Goal: Task Accomplishment & Management: Complete application form

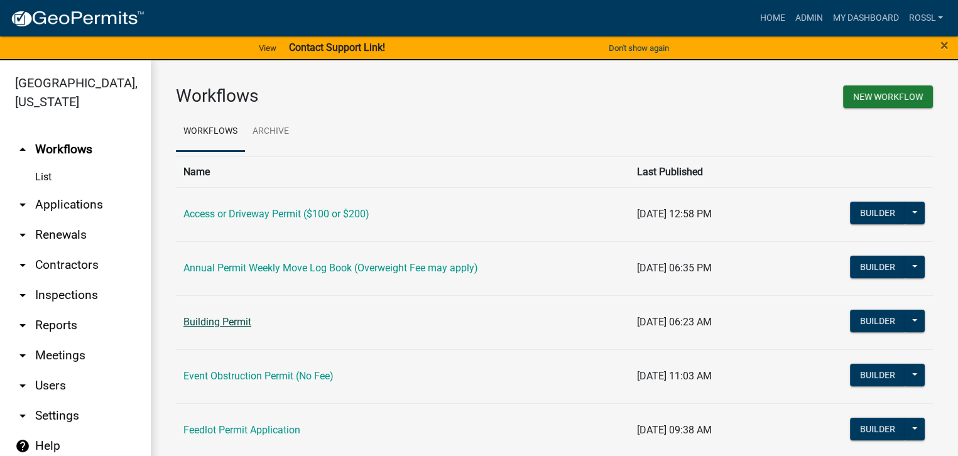
click at [191, 321] on link "Building Permit" at bounding box center [218, 322] width 68 height 12
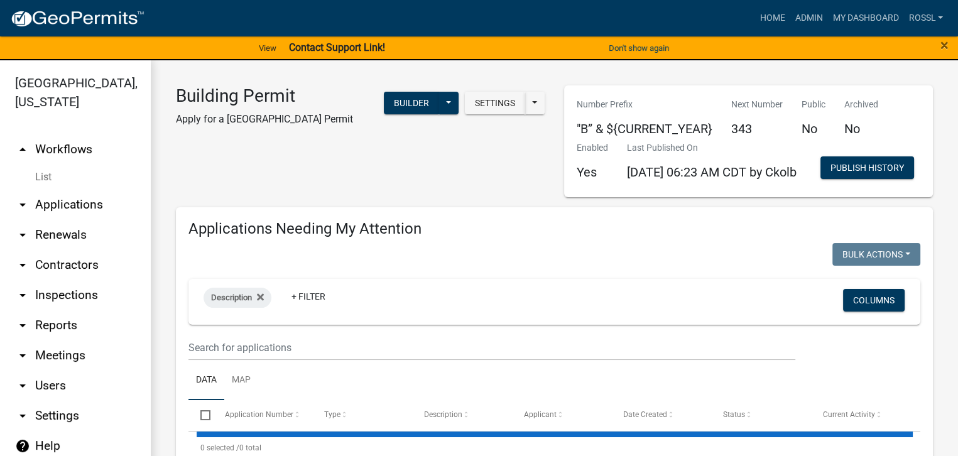
select select "2: 50"
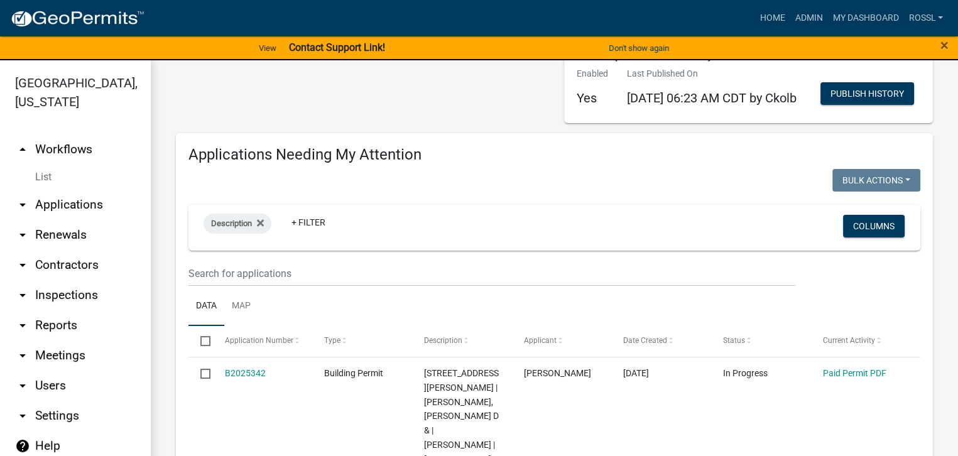
scroll to position [126, 0]
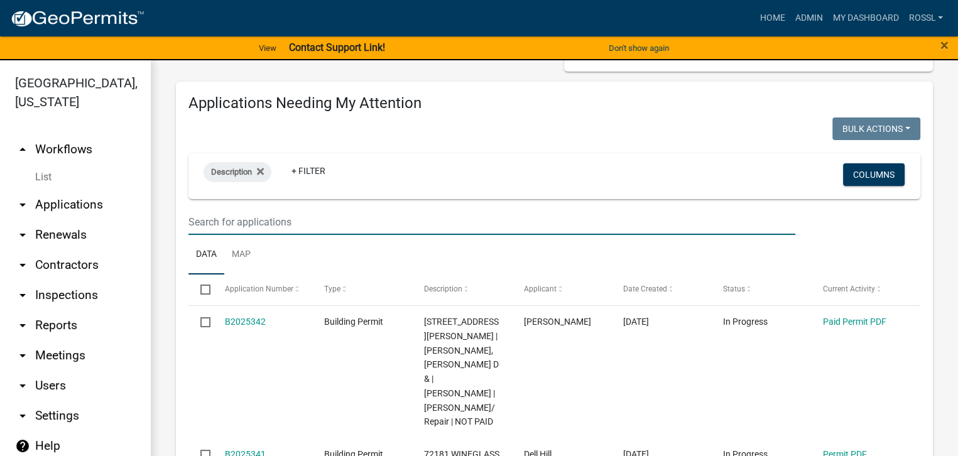
click at [254, 235] on input "text" at bounding box center [492, 222] width 607 height 26
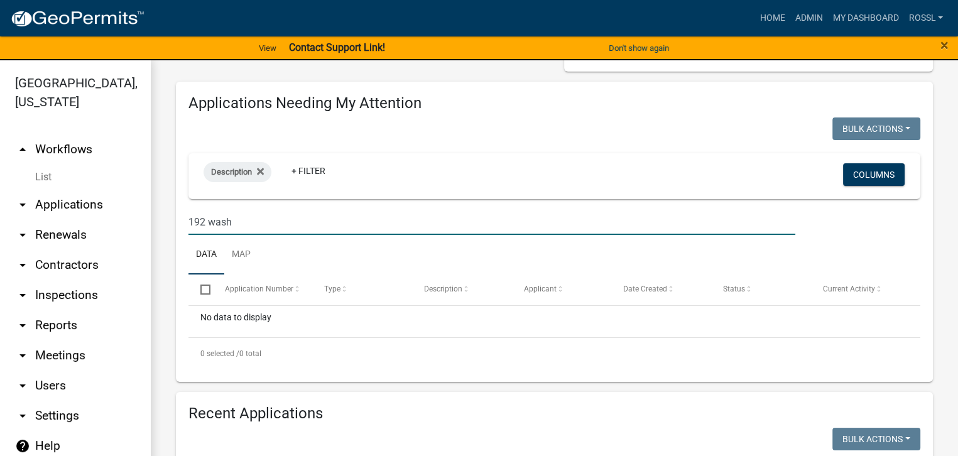
type input "192 wash"
click at [309, 275] on ul "Data Map" at bounding box center [555, 255] width 732 height 40
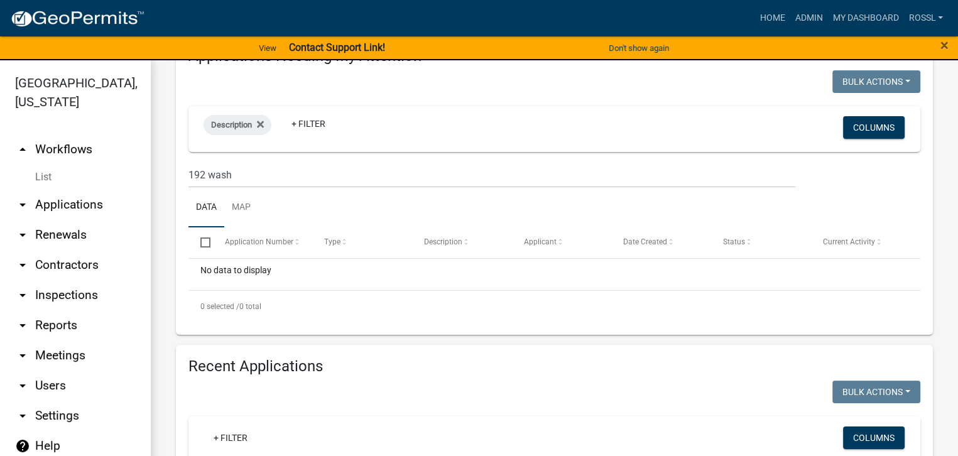
scroll to position [0, 0]
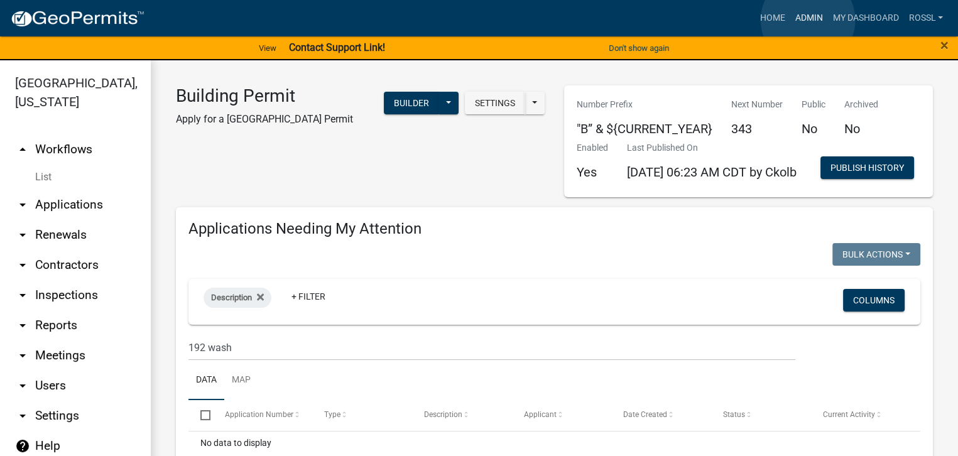
click at [808, 19] on link "Admin" at bounding box center [809, 18] width 38 height 24
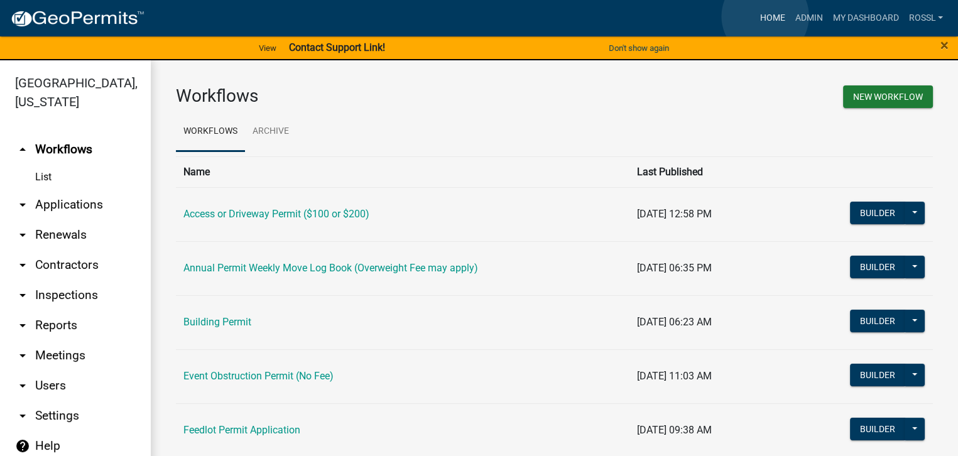
click at [765, 17] on link "Home" at bounding box center [772, 18] width 35 height 24
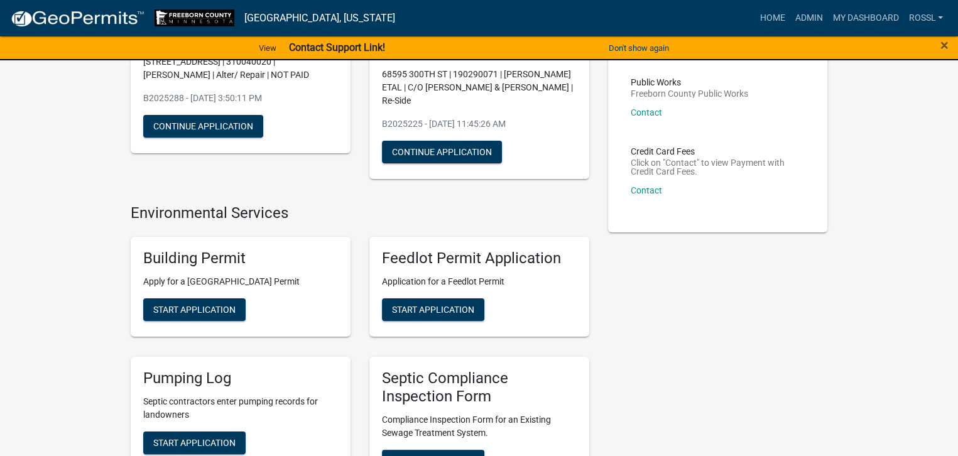
scroll to position [251, 0]
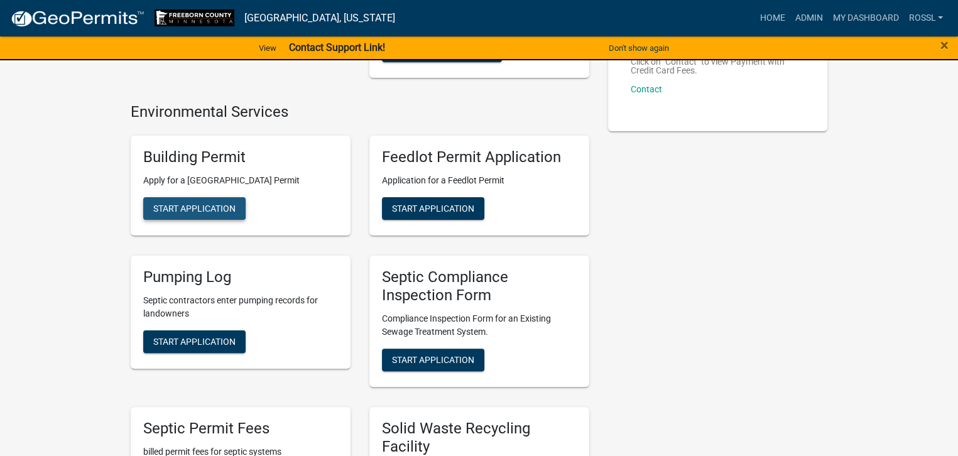
click at [185, 210] on span "Start Application" at bounding box center [194, 209] width 82 height 10
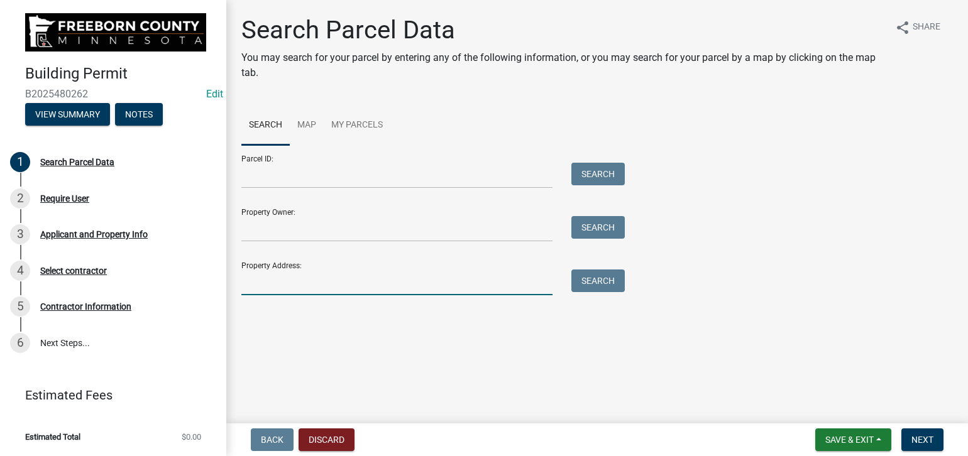
click at [288, 280] on input "Property Address:" at bounding box center [396, 283] width 311 height 26
type input "192 wash"
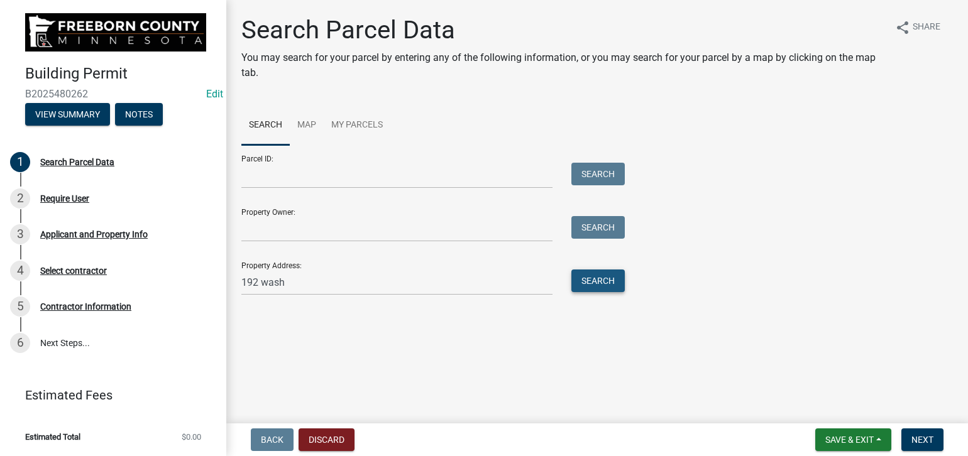
click at [585, 284] on button "Search" at bounding box center [597, 281] width 53 height 23
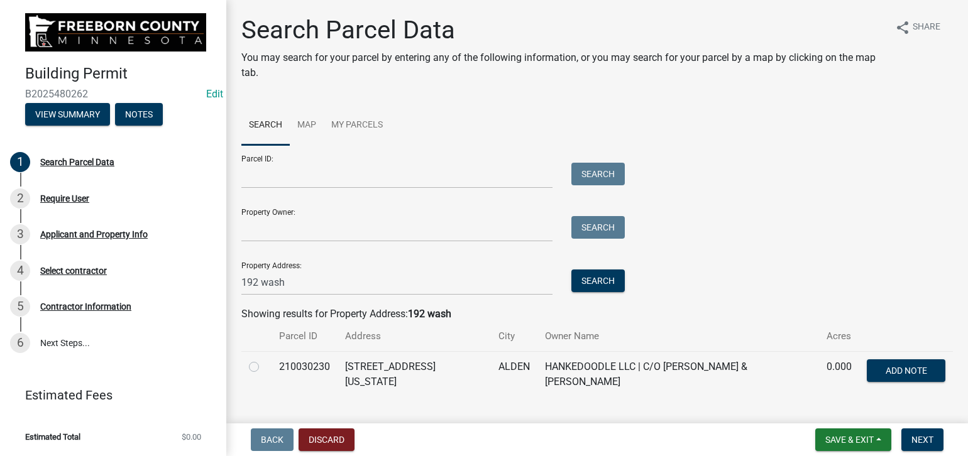
click at [264, 359] on label at bounding box center [264, 359] width 0 height 0
click at [264, 364] on input "radio" at bounding box center [268, 363] width 8 height 8
radio input "true"
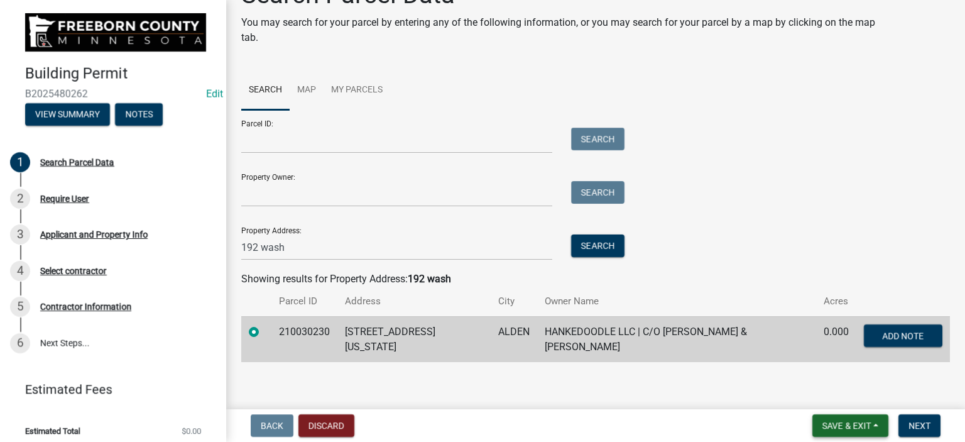
scroll to position [38, 0]
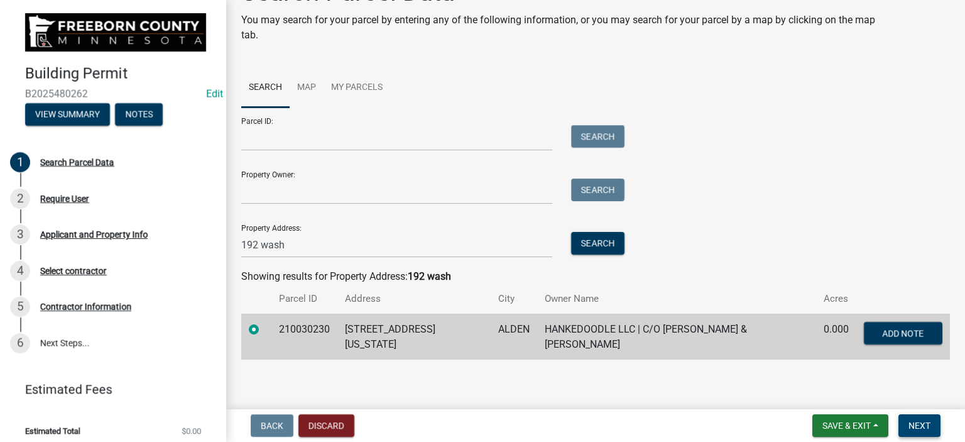
click at [922, 427] on span "Next" at bounding box center [920, 425] width 22 height 10
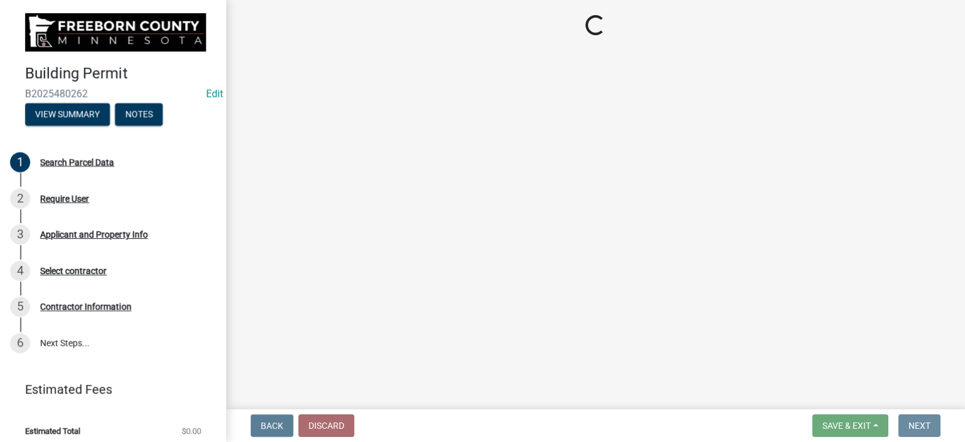
scroll to position [0, 0]
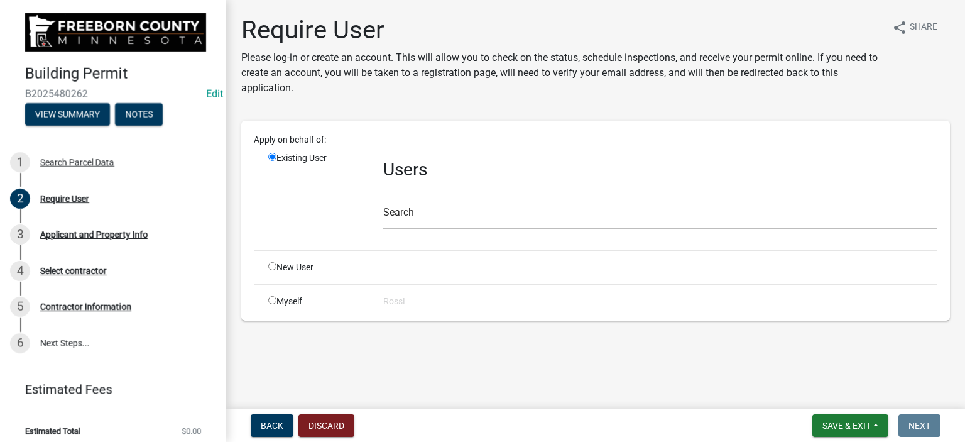
click at [270, 264] on input "radio" at bounding box center [272, 266] width 8 height 8
radio input "true"
radio input "false"
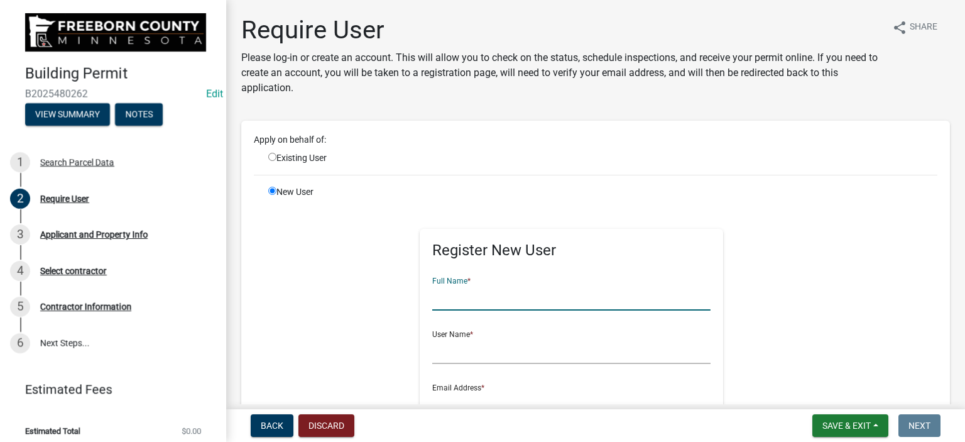
click at [442, 297] on input "text" at bounding box center [571, 298] width 278 height 26
type input "[PERSON_NAME]"
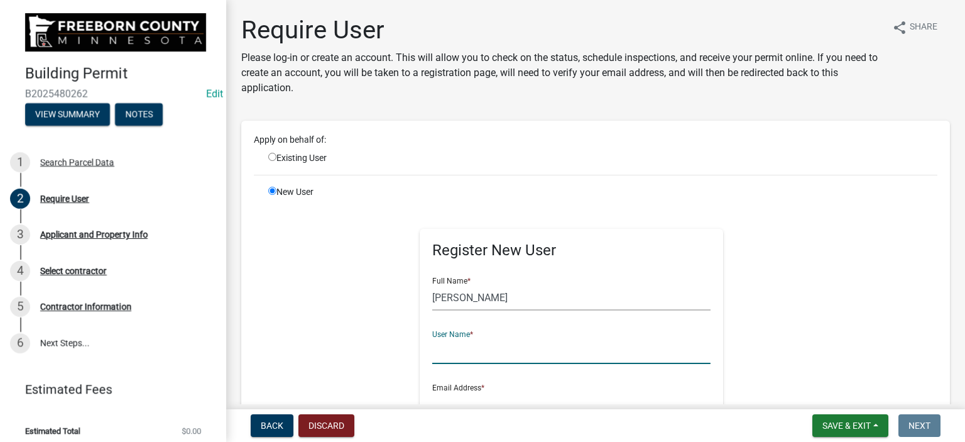
click at [443, 356] on input "text" at bounding box center [571, 351] width 278 height 26
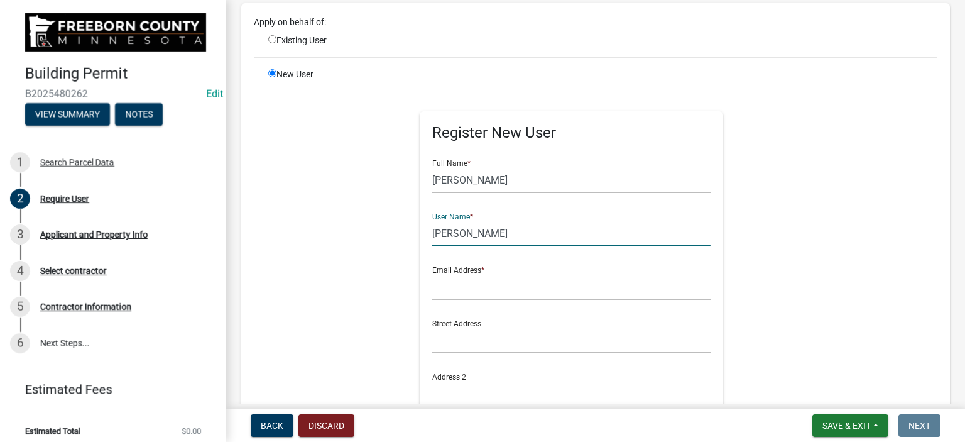
scroll to position [126, 0]
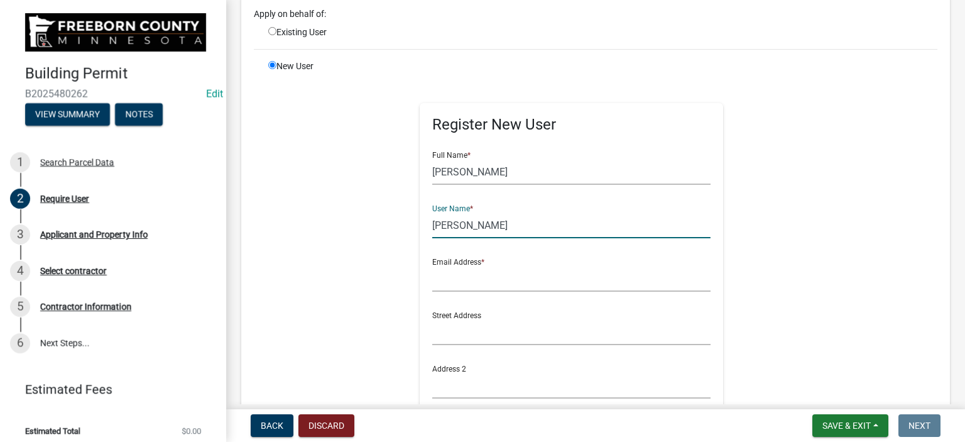
type input "[PERSON_NAME]"
click at [463, 286] on input "text" at bounding box center [571, 279] width 278 height 26
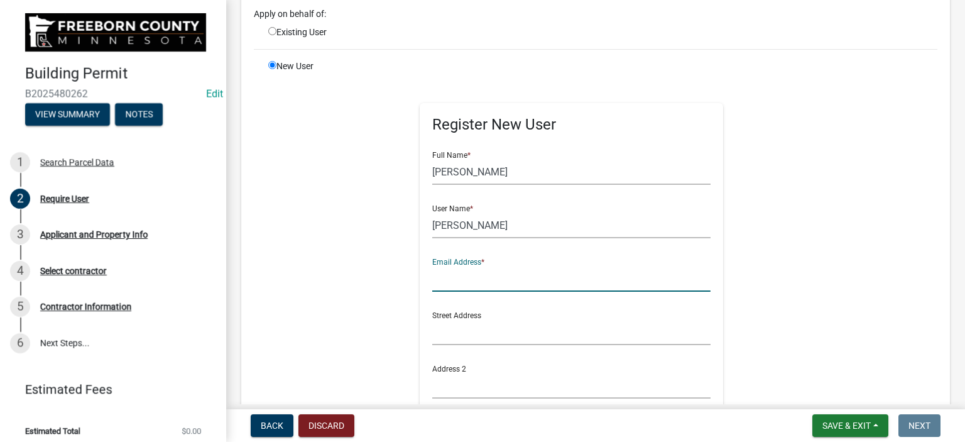
type input "[PERSON_NAME][EMAIL_ADDRESS][PERSON_NAME][DOMAIN_NAME][PERSON_NAME]"
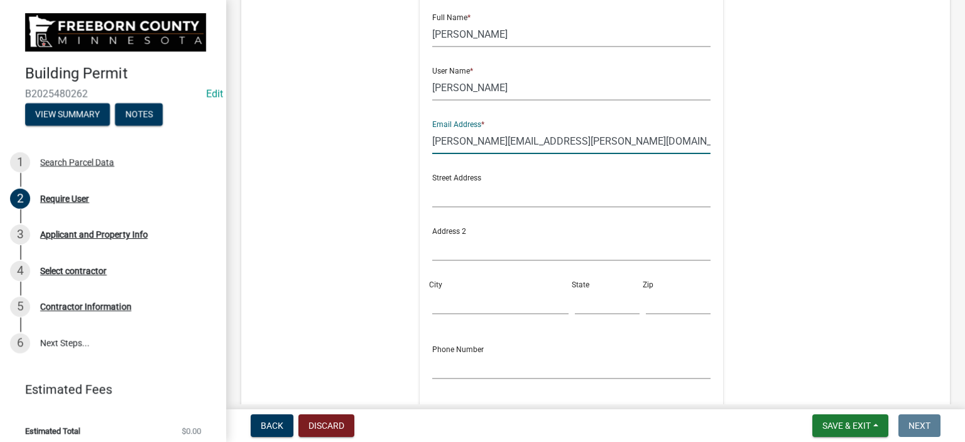
scroll to position [377, 0]
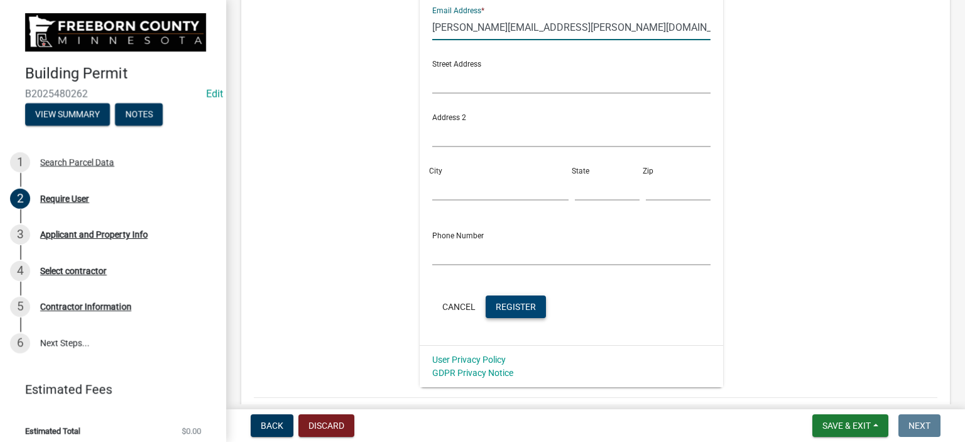
click at [505, 306] on span "Register" at bounding box center [516, 306] width 40 height 10
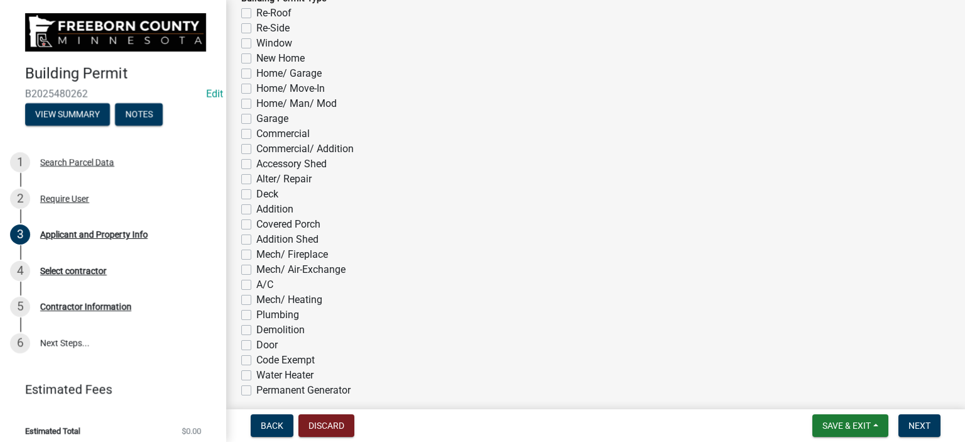
scroll to position [628, 0]
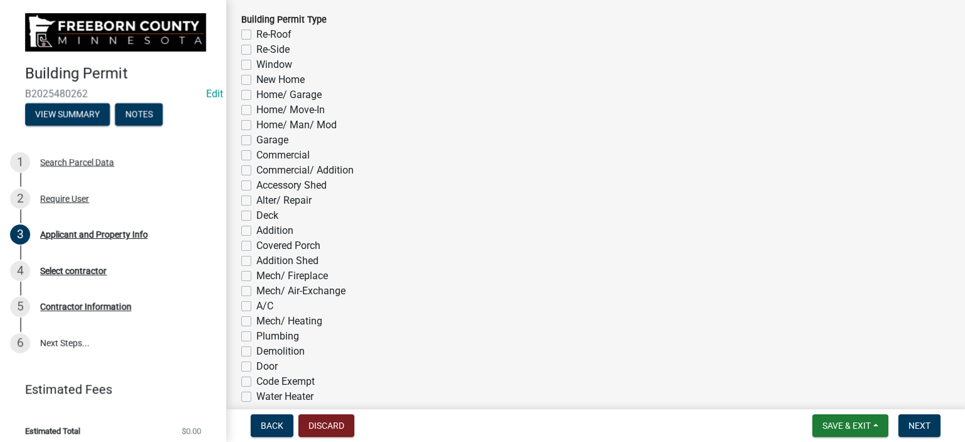
click at [256, 200] on label "Alter/ Repair" at bounding box center [283, 200] width 55 height 15
click at [256, 200] on input "Alter/ Repair" at bounding box center [260, 197] width 8 height 8
checkbox input "true"
checkbox input "false"
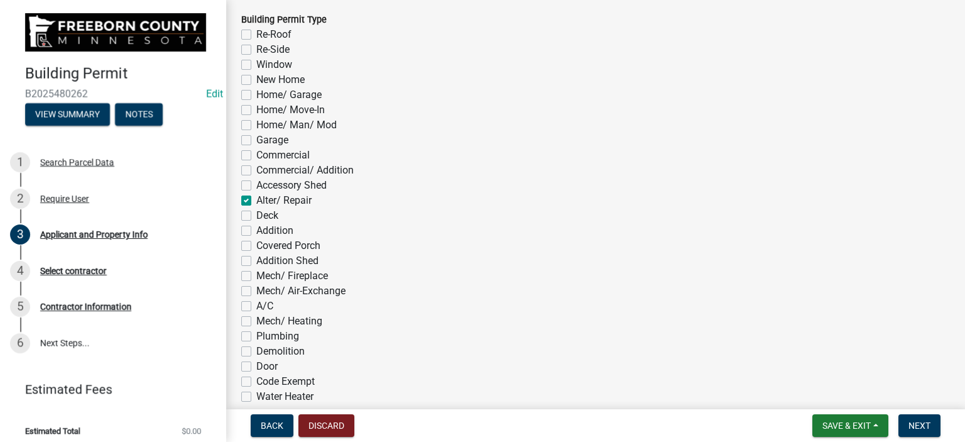
checkbox input "false"
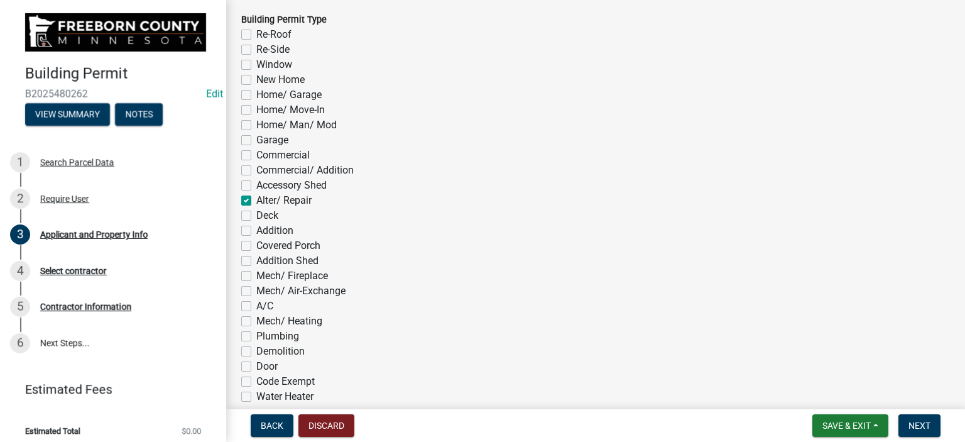
checkbox input "false"
checkbox input "true"
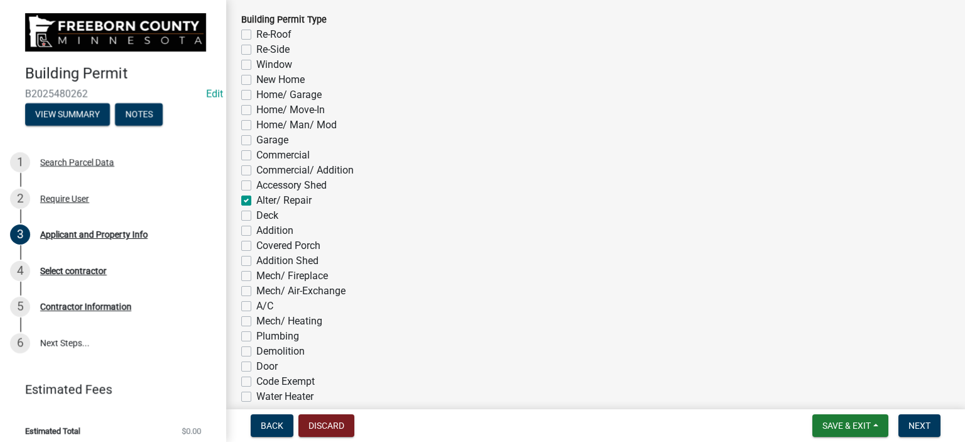
checkbox input "false"
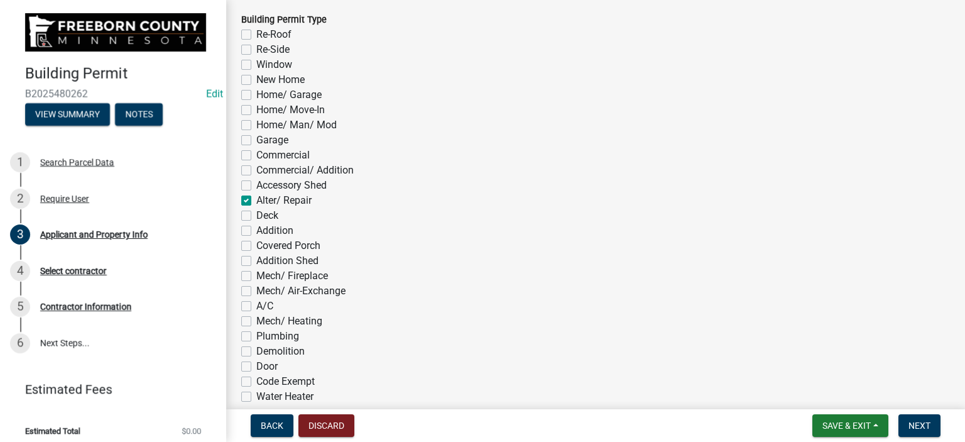
checkbox input "false"
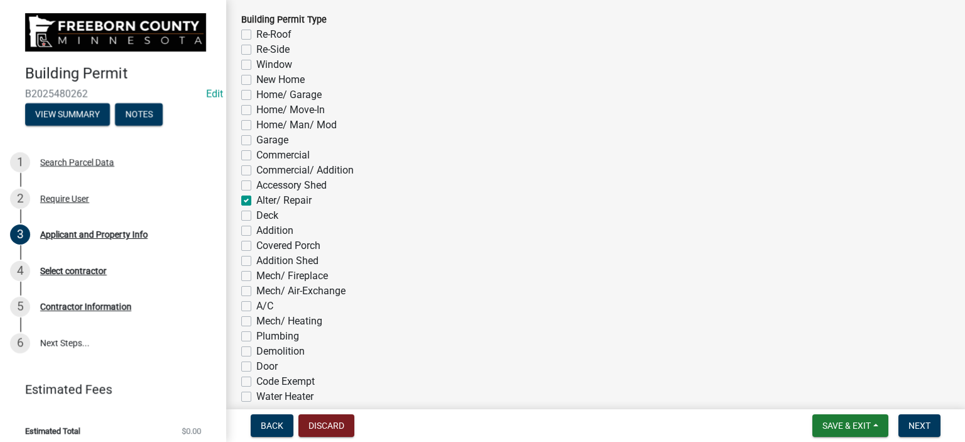
checkbox input "false"
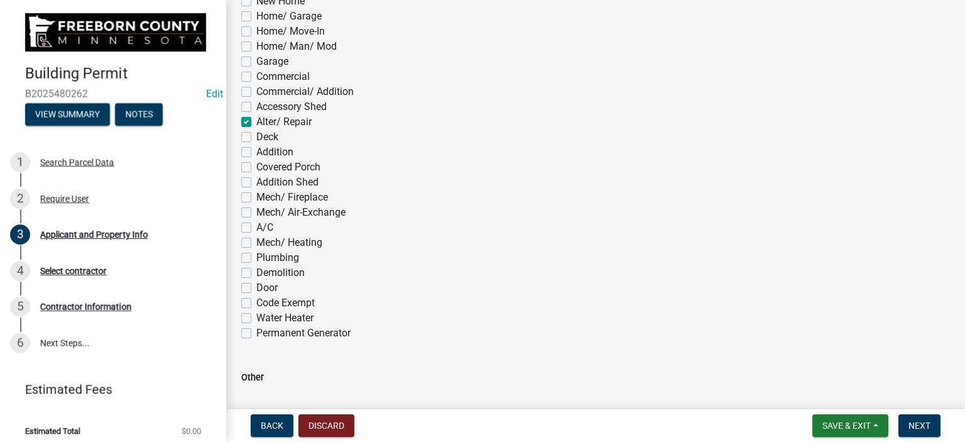
scroll to position [880, 0]
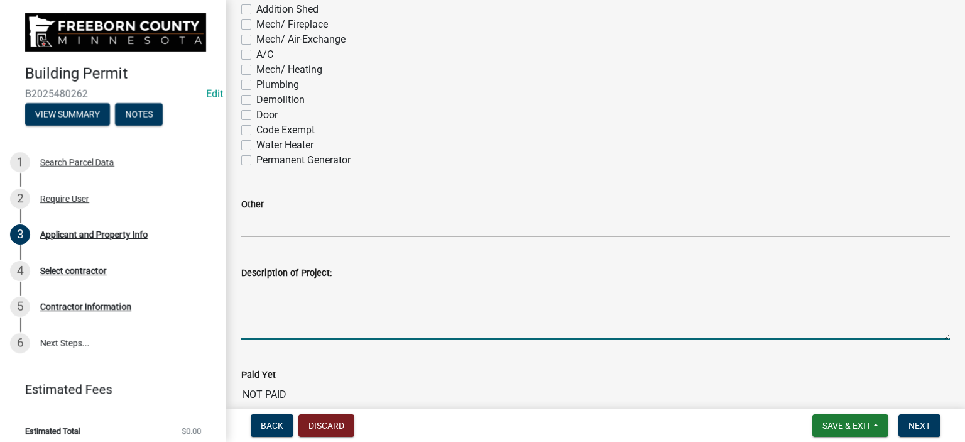
click at [286, 329] on textarea "Description of Project:" at bounding box center [595, 309] width 709 height 59
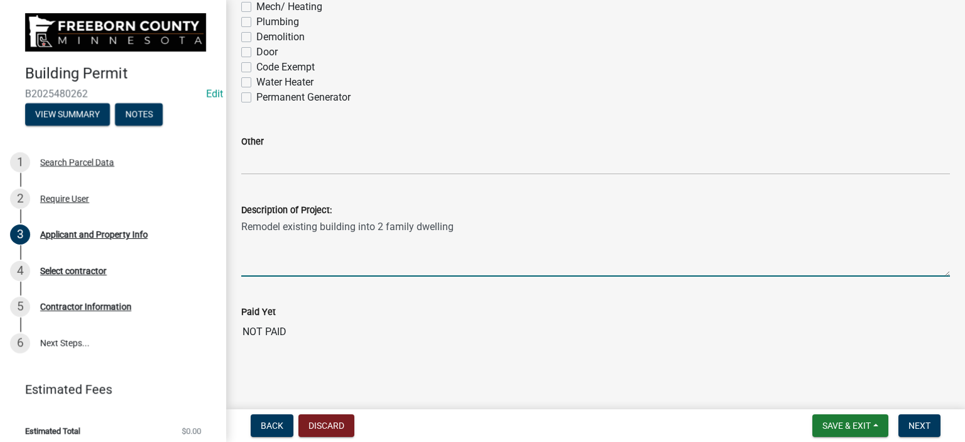
scroll to position [943, 0]
type textarea "Remodel existing building into 2 family dwelling"
click at [909, 421] on span "Next" at bounding box center [920, 425] width 22 height 10
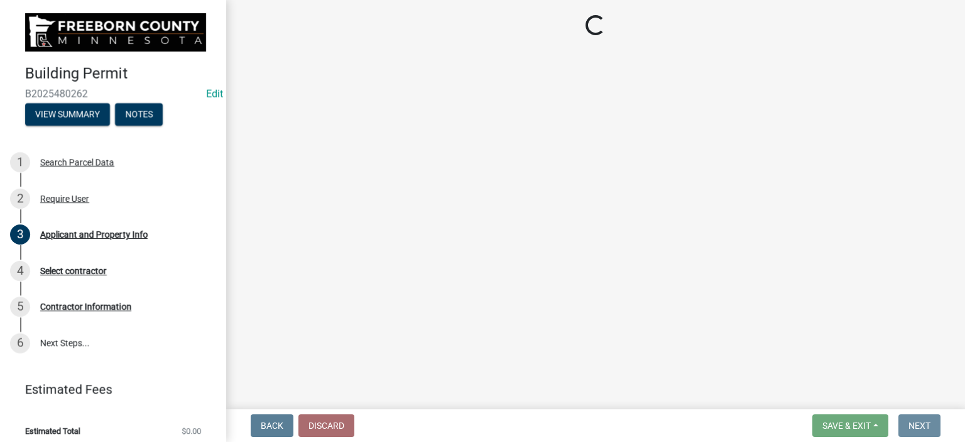
scroll to position [0, 0]
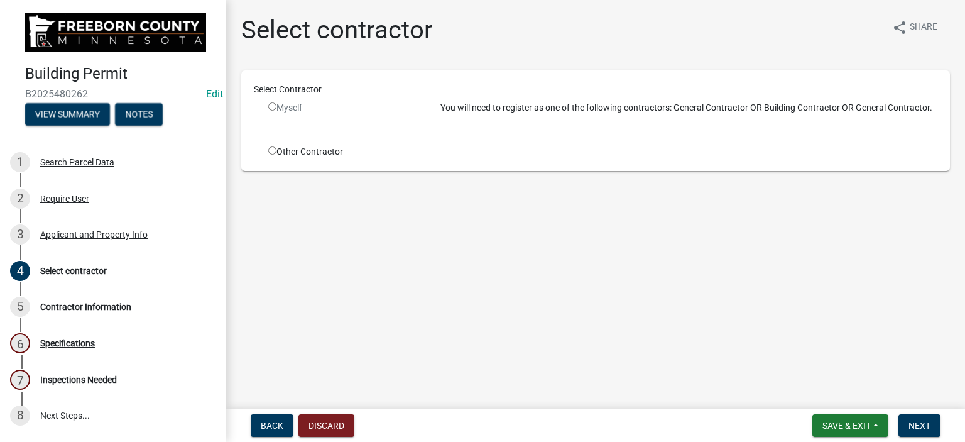
click at [274, 146] on input "radio" at bounding box center [272, 150] width 8 height 8
radio input "true"
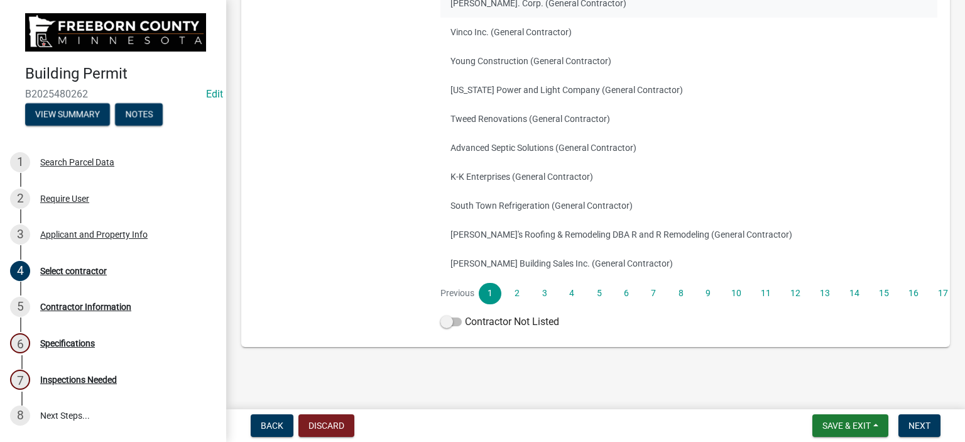
scroll to position [245, 0]
click at [512, 319] on label "Contractor Not Listed" at bounding box center [500, 319] width 119 height 15
click at [465, 312] on input "Contractor Not Listed" at bounding box center [465, 312] width 0 height 0
click at [919, 425] on span "Next" at bounding box center [920, 425] width 22 height 10
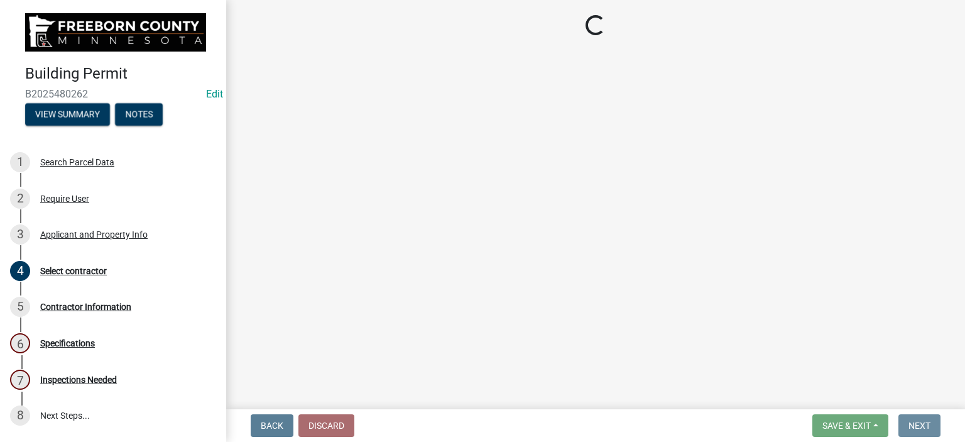
scroll to position [0, 0]
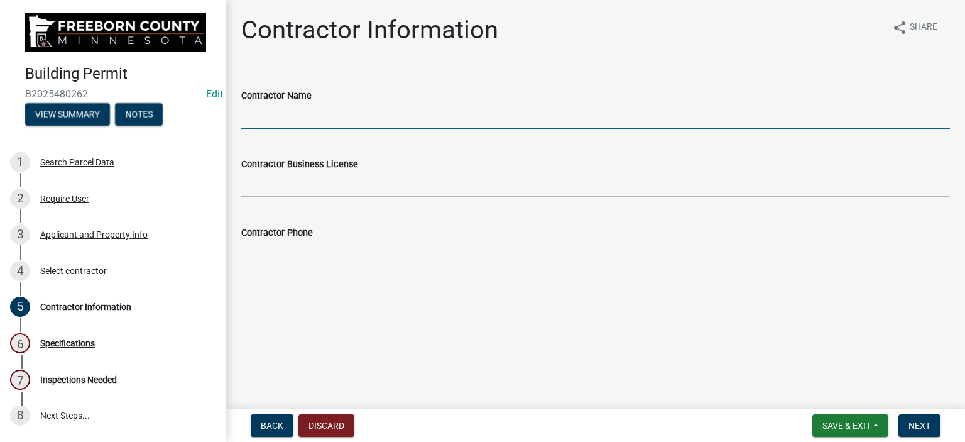
click at [299, 116] on input "Contractor Name" at bounding box center [595, 116] width 709 height 26
type input "Owner"
click at [916, 425] on span "Next" at bounding box center [920, 425] width 22 height 10
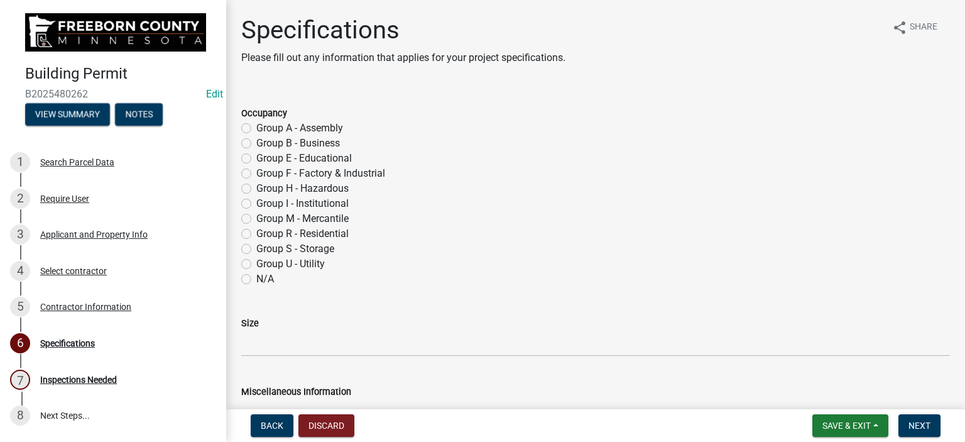
click at [256, 280] on label "N/A" at bounding box center [265, 279] width 18 height 15
click at [256, 280] on input "N/A" at bounding box center [260, 276] width 8 height 8
radio input "true"
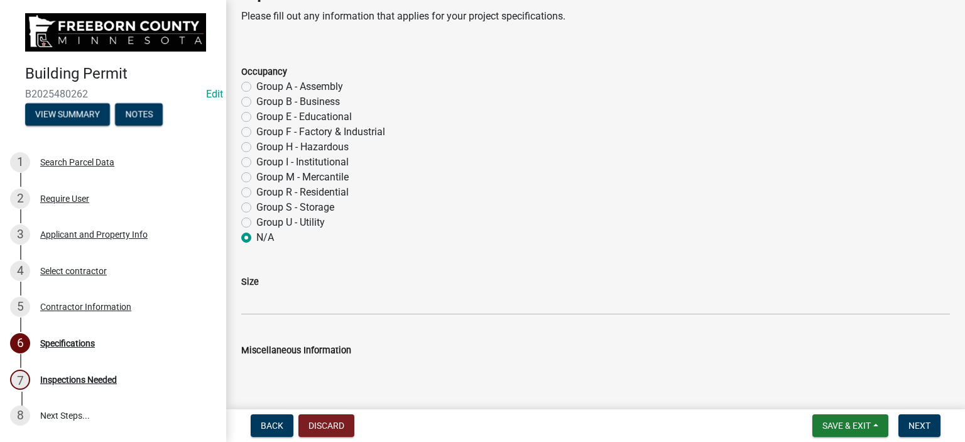
scroll to position [63, 0]
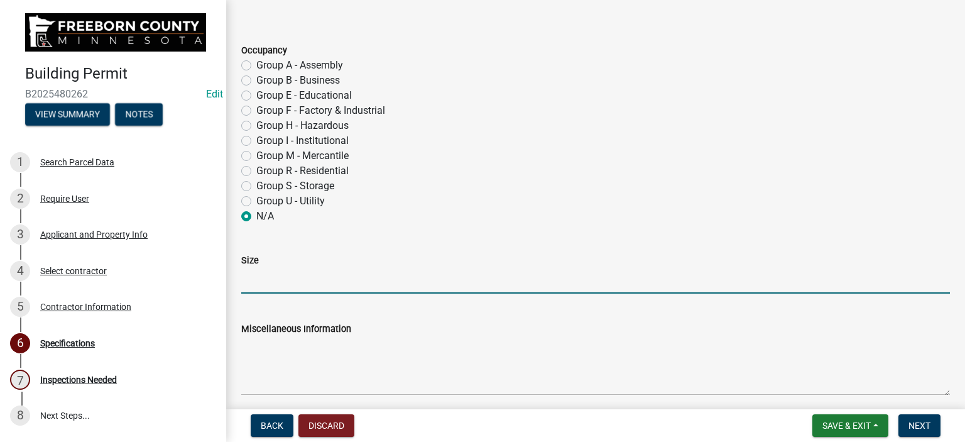
click at [260, 285] on input "Size" at bounding box center [595, 281] width 709 height 26
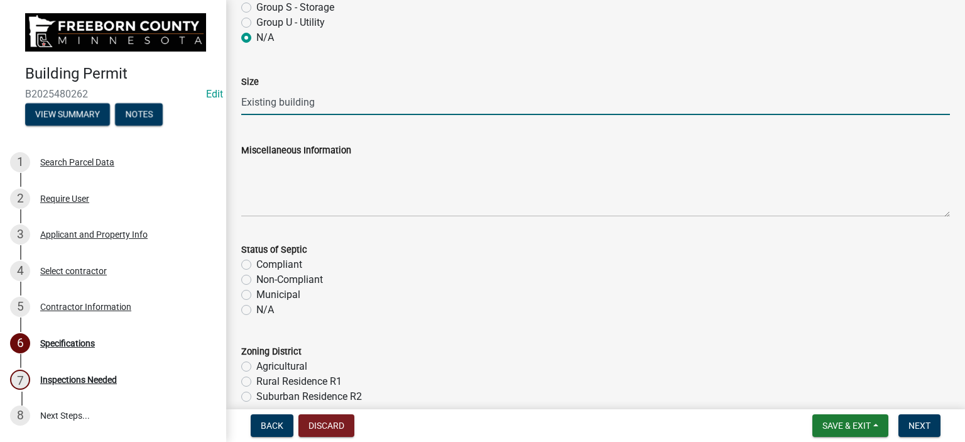
scroll to position [251, 0]
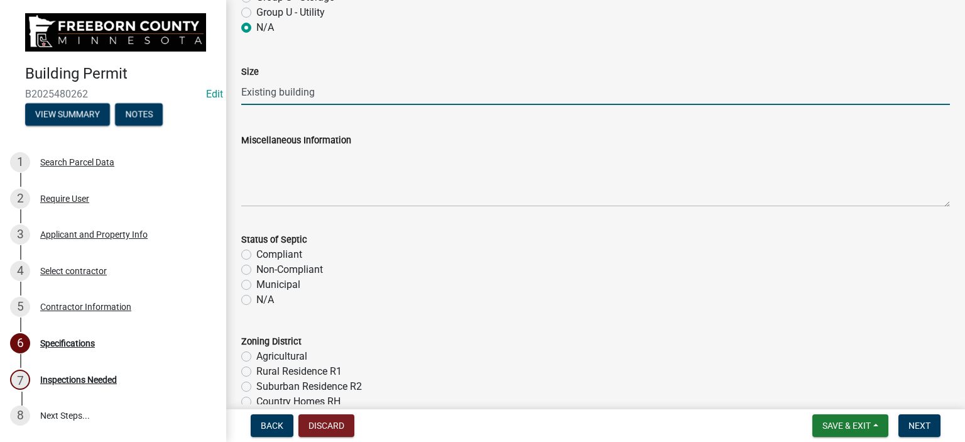
type input "Existing building"
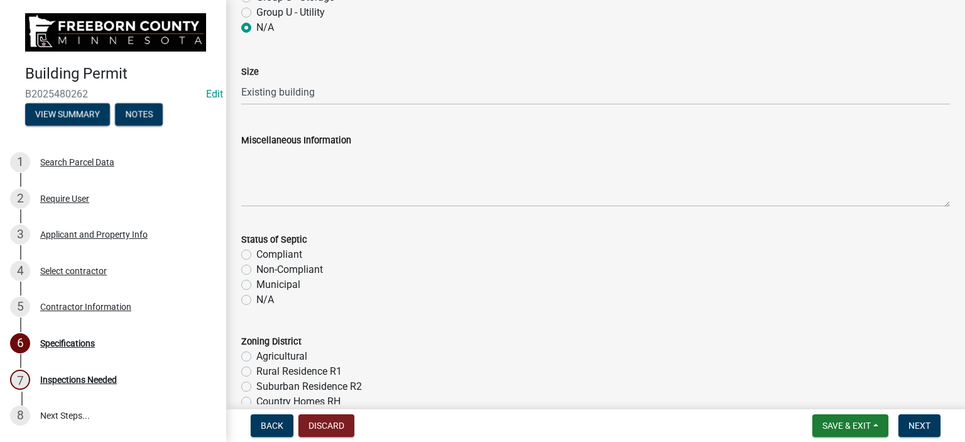
click at [256, 288] on label "Municipal" at bounding box center [278, 284] width 44 height 15
click at [256, 285] on input "Municipal" at bounding box center [260, 281] width 8 height 8
radio input "true"
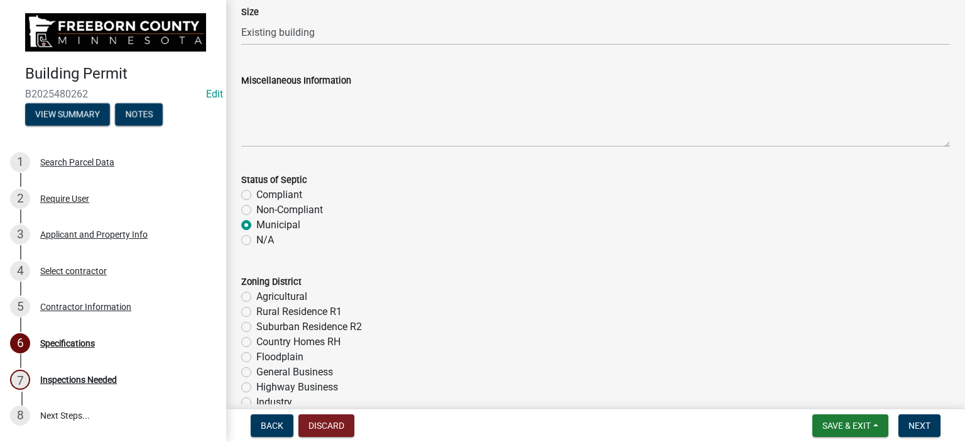
scroll to position [440, 0]
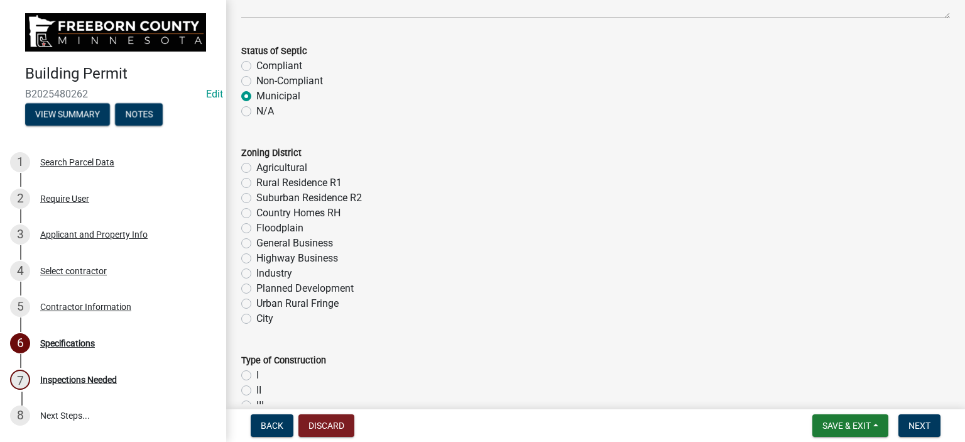
click at [256, 322] on label "City" at bounding box center [264, 318] width 17 height 15
click at [256, 319] on input "City" at bounding box center [260, 315] width 8 height 8
radio input "true"
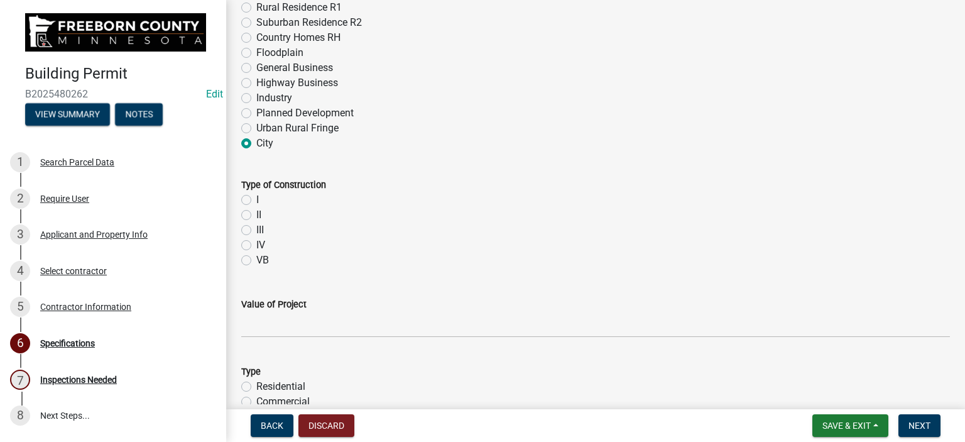
scroll to position [628, 0]
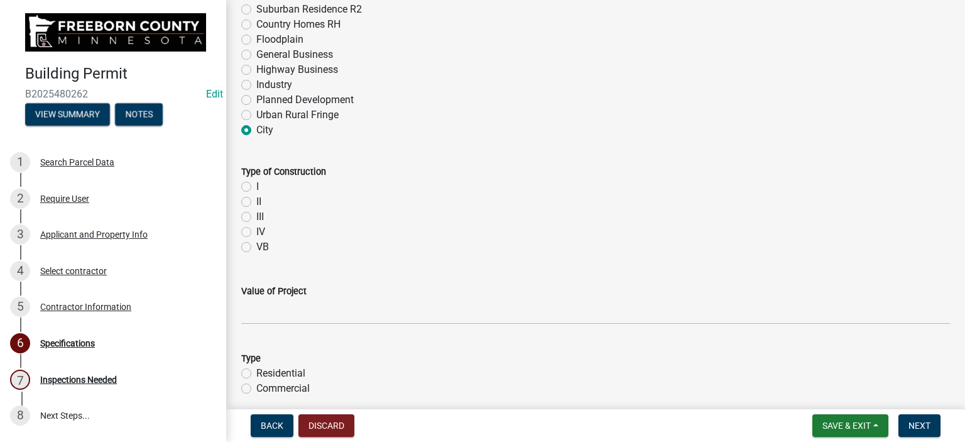
click at [256, 247] on label "VB" at bounding box center [262, 246] width 13 height 15
click at [256, 247] on input "VB" at bounding box center [260, 243] width 8 height 8
radio input "true"
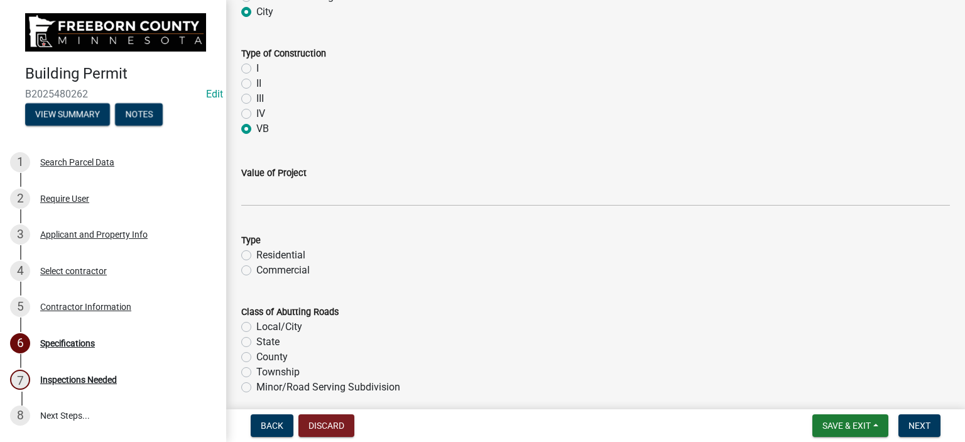
scroll to position [754, 0]
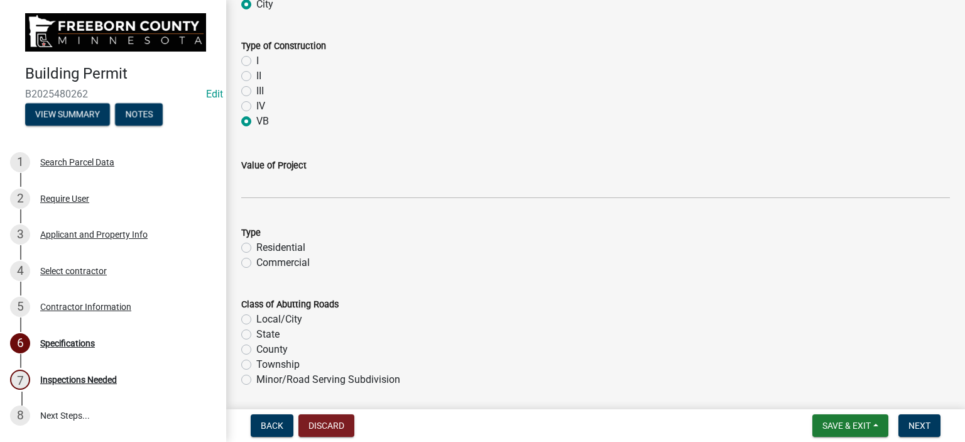
drag, startPoint x: 260, startPoint y: 200, endPoint x: 263, endPoint y: 193, distance: 7.4
click at [262, 195] on wm-data-entity-input "Value of Project" at bounding box center [595, 175] width 709 height 70
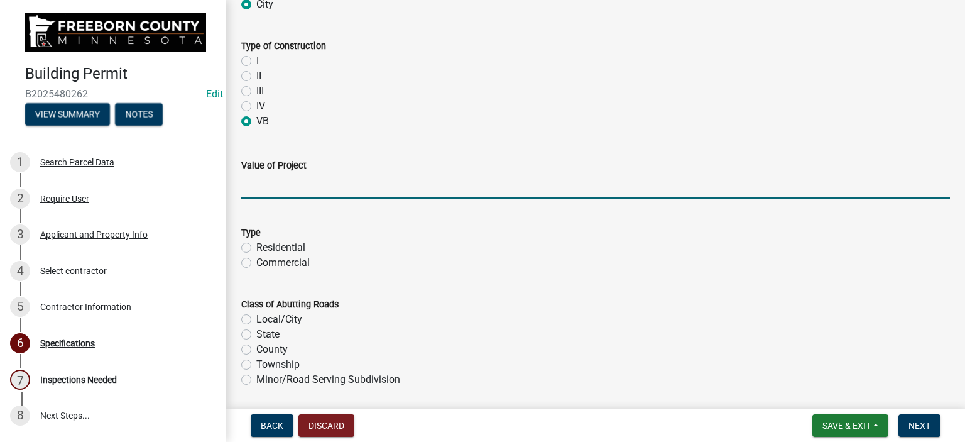
click at [263, 190] on input "text" at bounding box center [595, 186] width 709 height 26
type input "27825"
click at [256, 248] on label "Residential" at bounding box center [280, 247] width 49 height 15
click at [256, 248] on input "Residential" at bounding box center [260, 244] width 8 height 8
radio input "true"
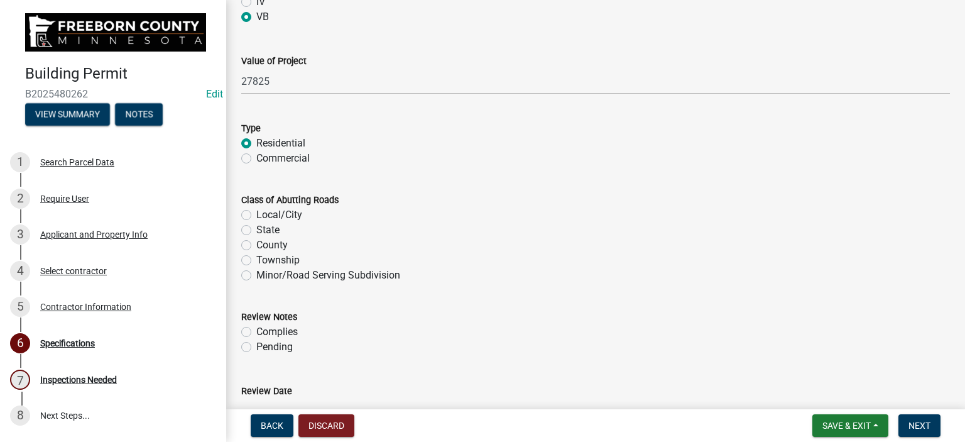
scroll to position [880, 0]
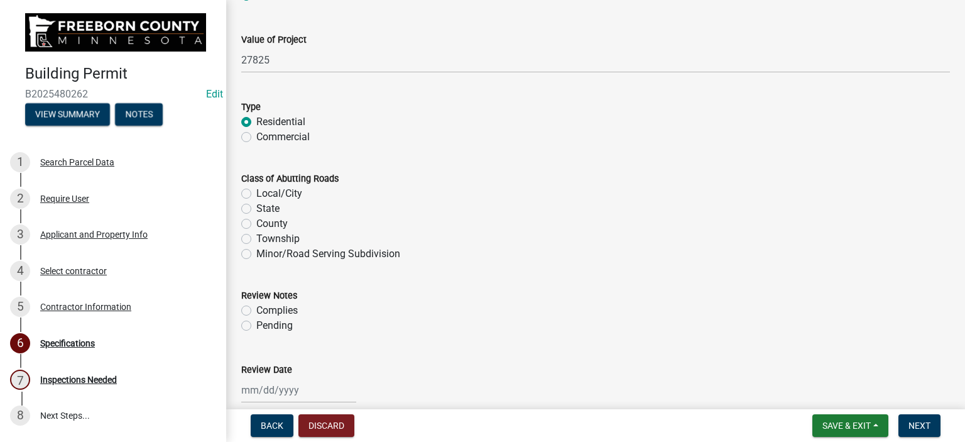
click at [256, 194] on label "Local/City" at bounding box center [279, 193] width 46 height 15
click at [256, 194] on input "Local/City" at bounding box center [260, 190] width 8 height 8
radio input "true"
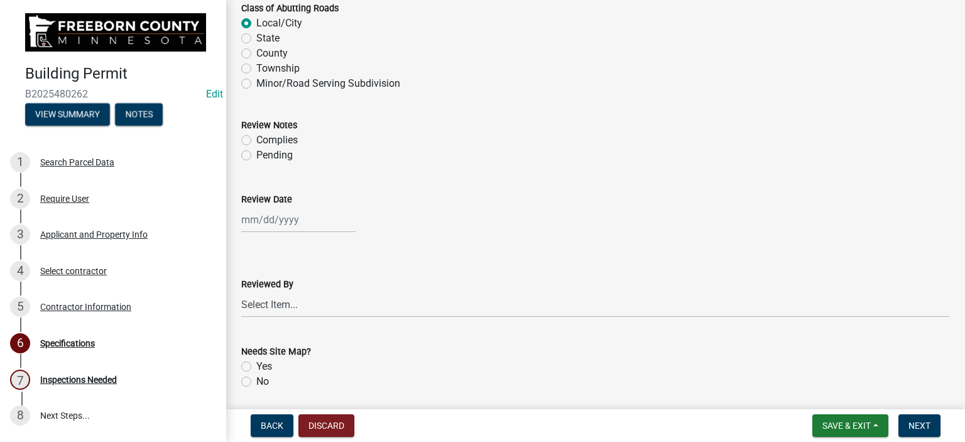
scroll to position [1068, 0]
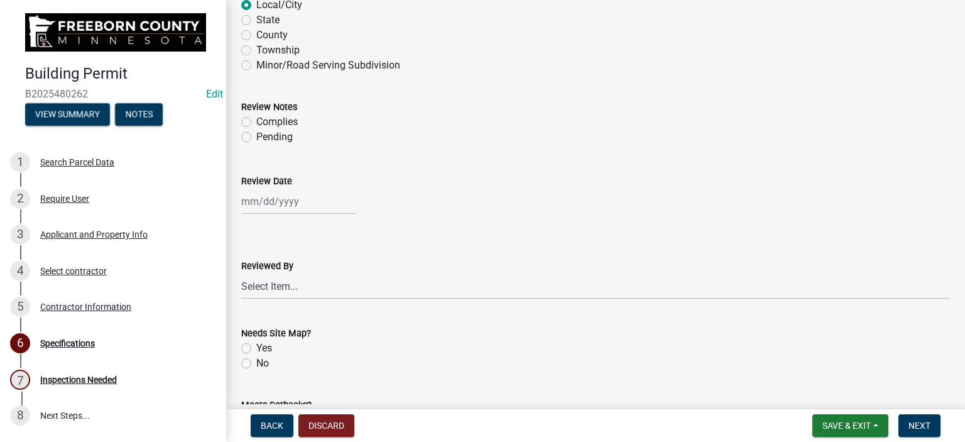
click at [256, 125] on label "Complies" at bounding box center [276, 121] width 41 height 15
click at [256, 123] on input "Complies" at bounding box center [260, 118] width 8 height 8
radio input "true"
click at [255, 200] on div at bounding box center [298, 202] width 115 height 26
select select "9"
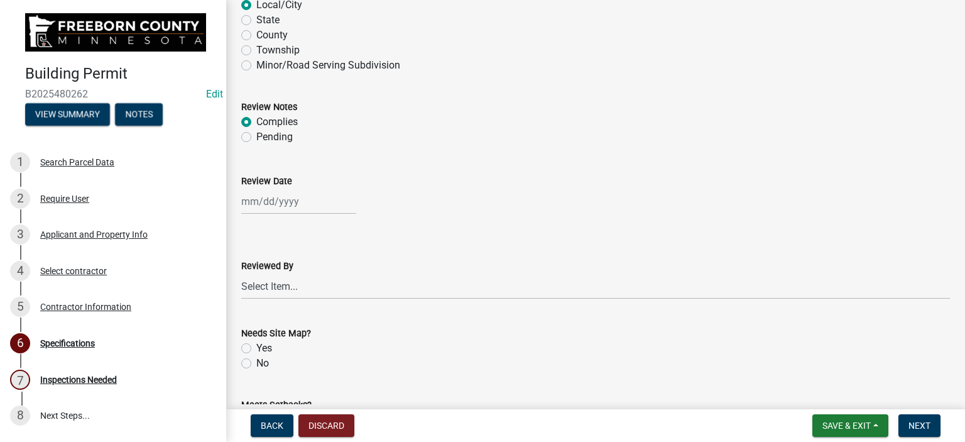
select select "2025"
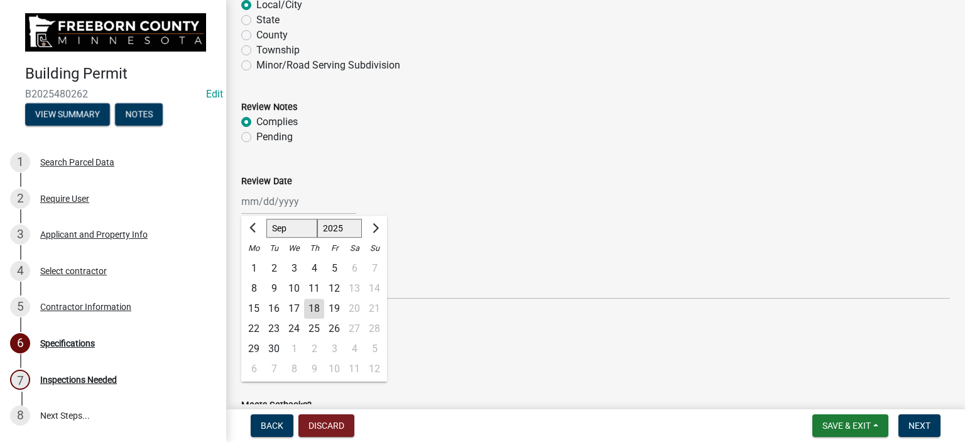
click at [308, 305] on div "18" at bounding box center [314, 309] width 20 height 20
type input "[DATE]"
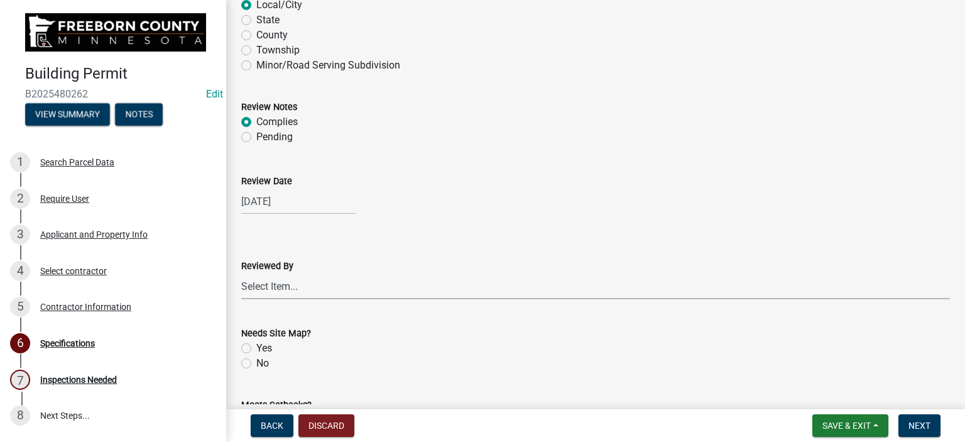
click at [253, 278] on select "Select Item... [PERSON_NAME] [PERSON_NAME] [PERSON_NAME] [PERSON_NAME] [PERSON_…" at bounding box center [595, 286] width 709 height 26
click at [241, 273] on select "Select Item... [PERSON_NAME] [PERSON_NAME] [PERSON_NAME] [PERSON_NAME] [PERSON_…" at bounding box center [595, 286] width 709 height 26
select select "cf5e982a-8fde-449d-bcd8-be8cdfb99374"
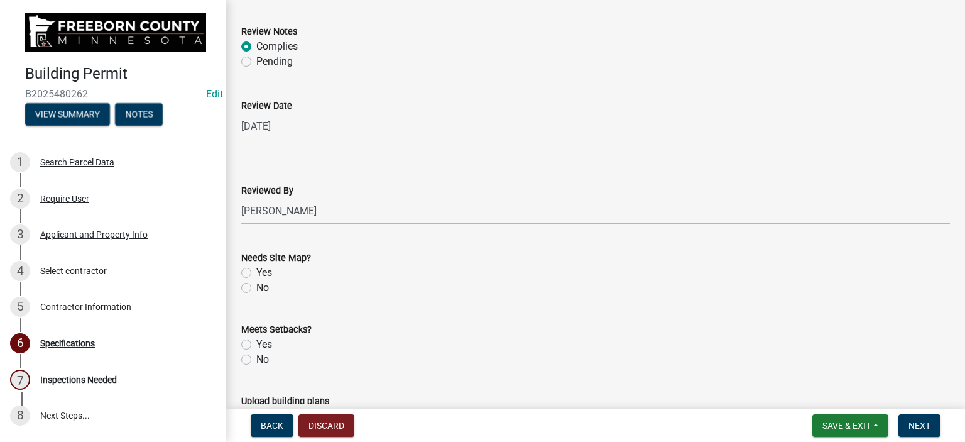
scroll to position [1320, 0]
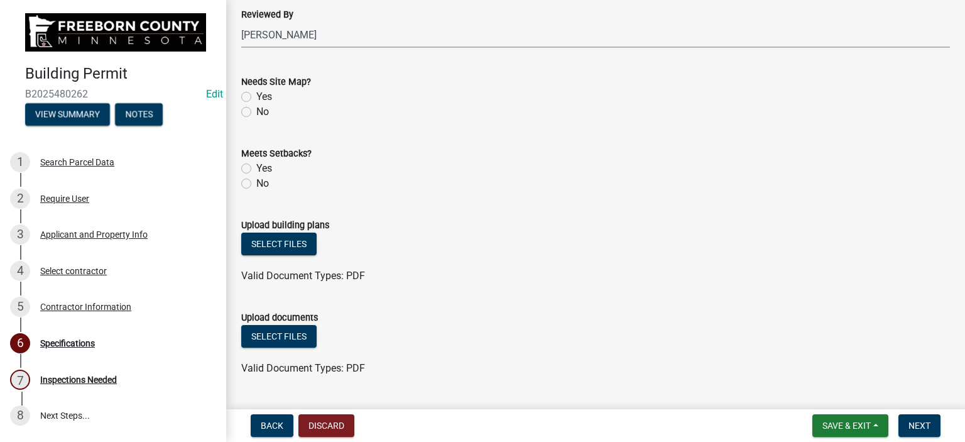
click at [256, 115] on label "No" at bounding box center [262, 111] width 13 height 15
click at [256, 112] on input "No" at bounding box center [260, 108] width 8 height 8
radio input "true"
click at [420, 145] on form "Meets Setbacks? Yes No" at bounding box center [595, 161] width 709 height 60
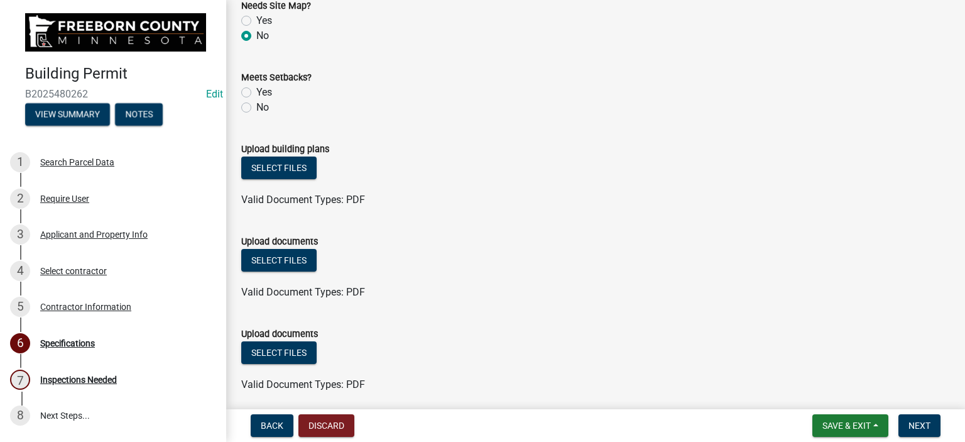
scroll to position [1536, 0]
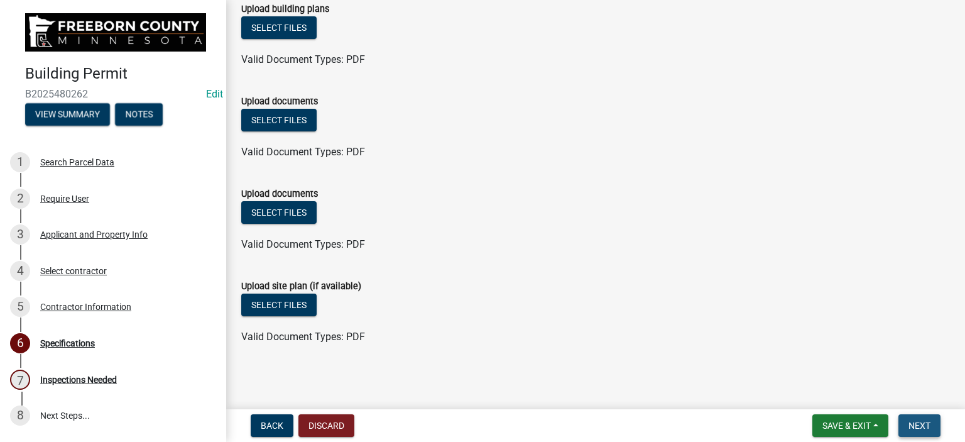
click at [909, 423] on span "Next" at bounding box center [920, 425] width 22 height 10
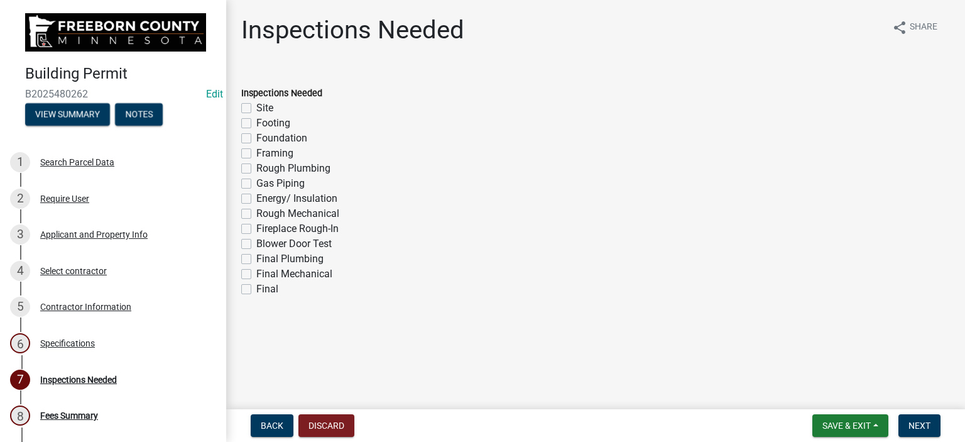
click at [256, 153] on label "Framing" at bounding box center [274, 153] width 37 height 15
click at [256, 153] on input "Framing" at bounding box center [260, 150] width 8 height 8
checkbox input "true"
checkbox input "false"
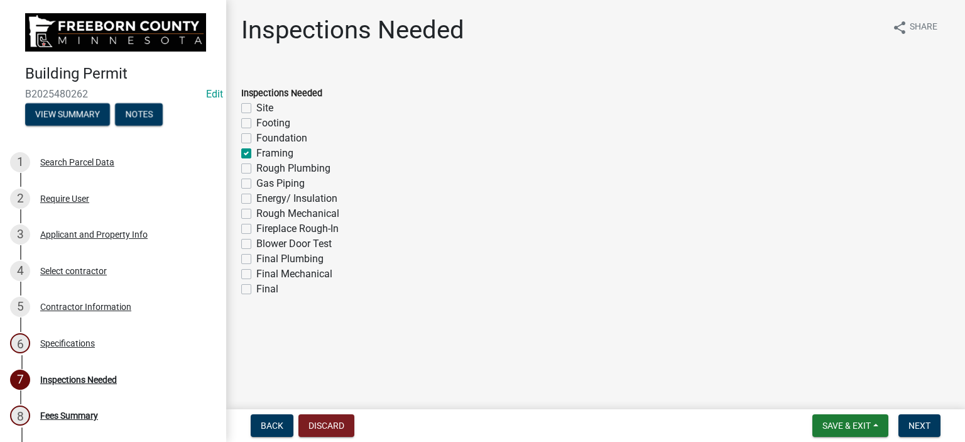
checkbox input "false"
checkbox input "true"
checkbox input "false"
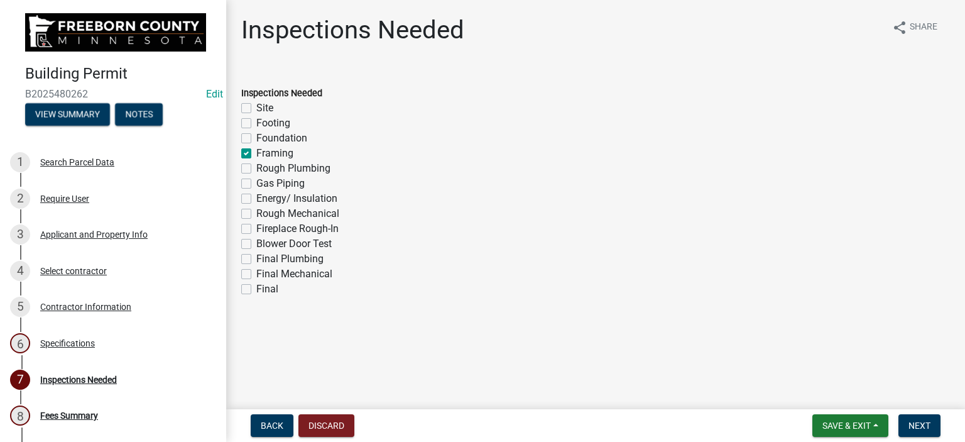
checkbox input "false"
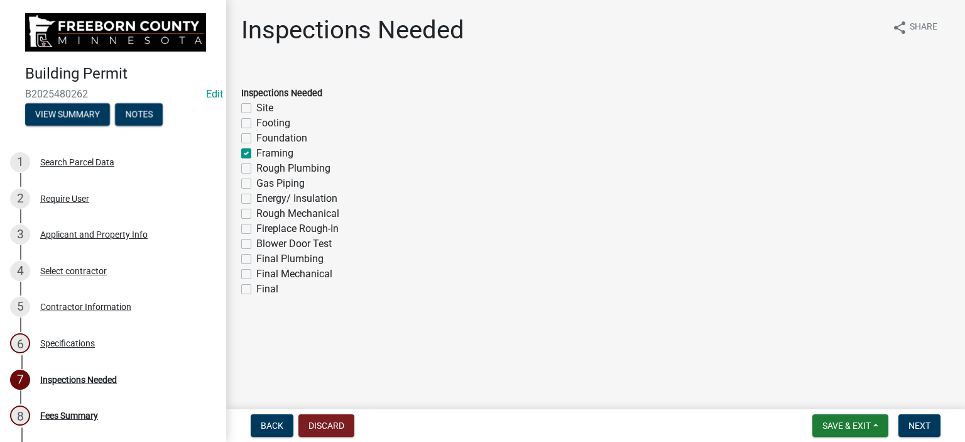
checkbox input "false"
click at [256, 167] on label "Rough Plumbing" at bounding box center [293, 168] width 74 height 15
click at [256, 167] on input "Rough Plumbing" at bounding box center [260, 165] width 8 height 8
checkbox input "true"
checkbox input "false"
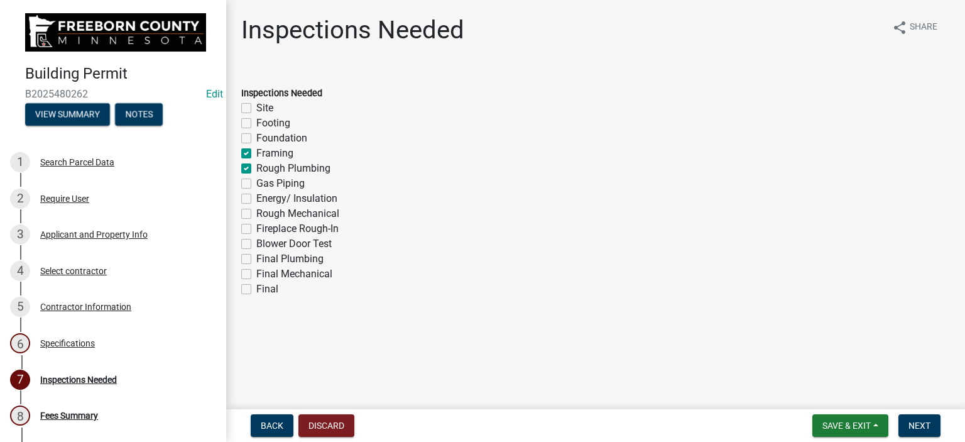
checkbox input "false"
checkbox input "true"
checkbox input "false"
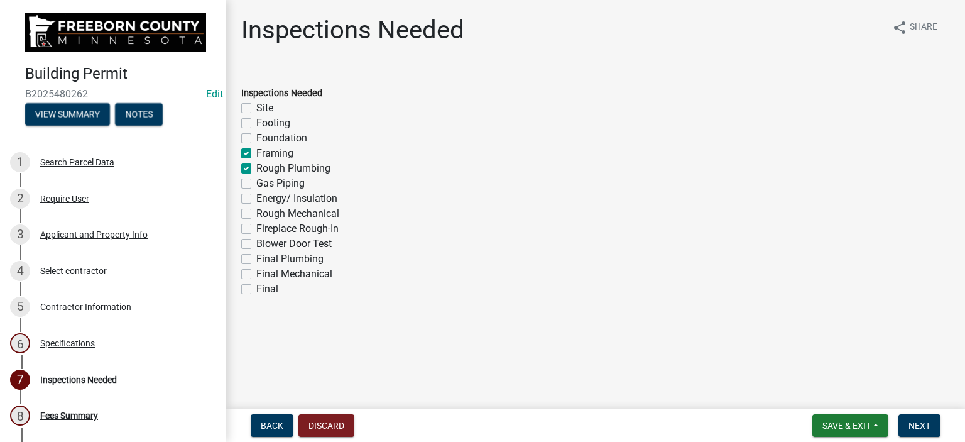
checkbox input "false"
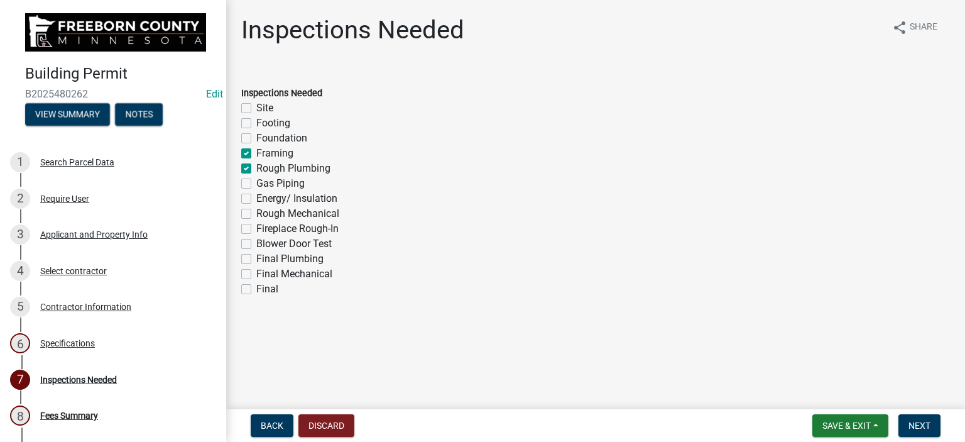
checkbox input "false"
click at [256, 185] on label "Gas Piping" at bounding box center [280, 183] width 48 height 15
click at [256, 184] on input "Gas Piping" at bounding box center [260, 180] width 8 height 8
checkbox input "true"
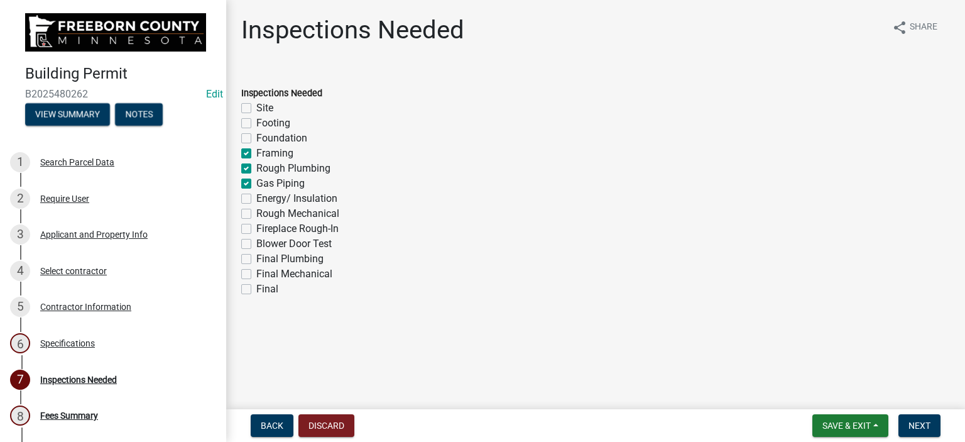
checkbox input "false"
checkbox input "true"
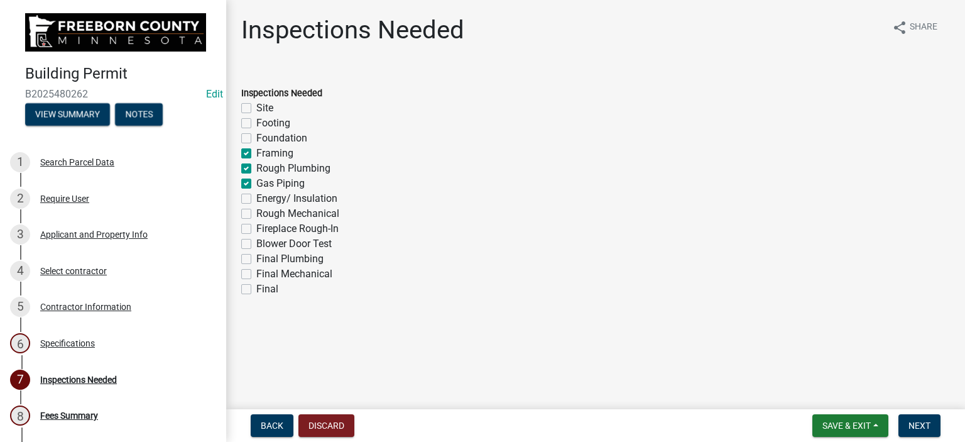
checkbox input "true"
checkbox input "false"
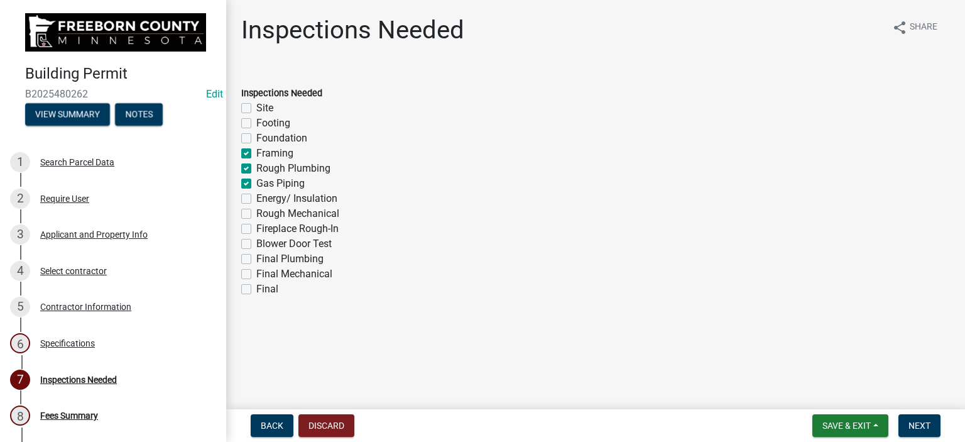
checkbox input "false"
click at [256, 195] on label "Energy/ Insulation" at bounding box center [296, 198] width 81 height 15
click at [256, 195] on input "Energy/ Insulation" at bounding box center [260, 195] width 8 height 8
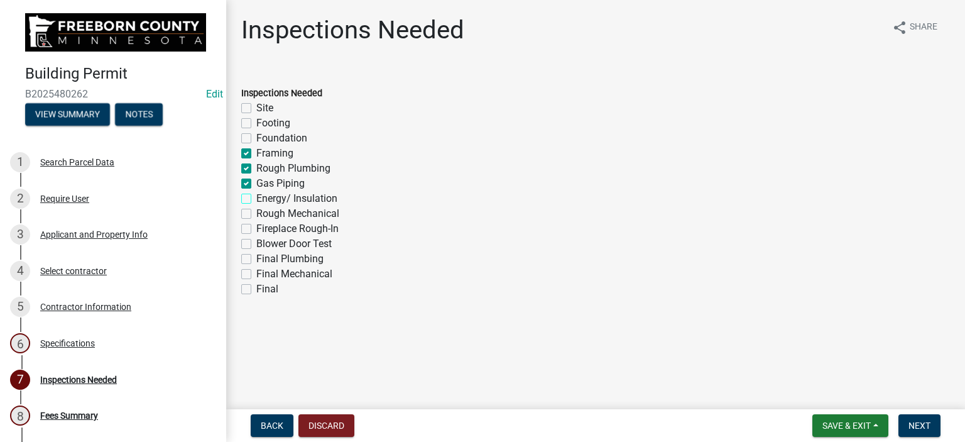
checkbox input "true"
checkbox input "false"
checkbox input "true"
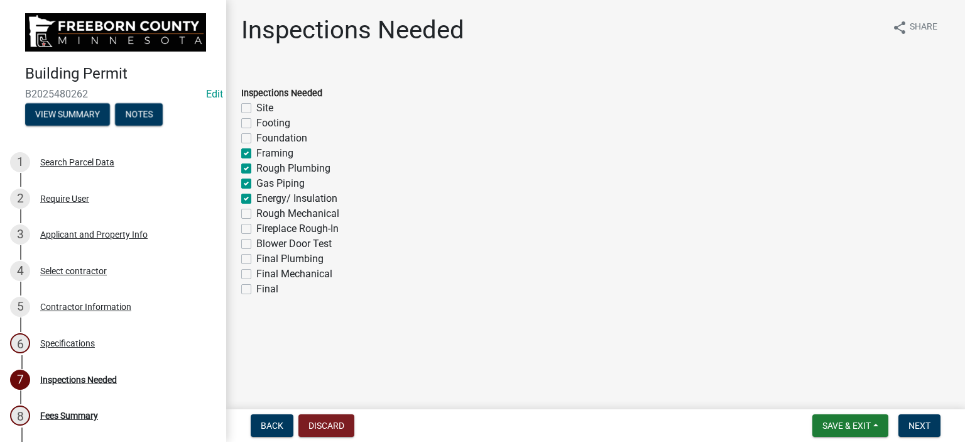
checkbox input "true"
checkbox input "false"
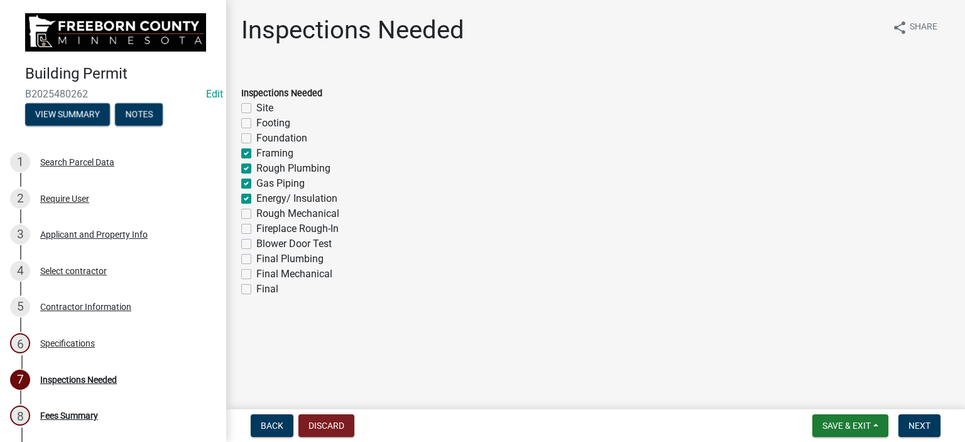
checkbox input "false"
click at [256, 217] on label "Rough Mechanical" at bounding box center [297, 213] width 83 height 15
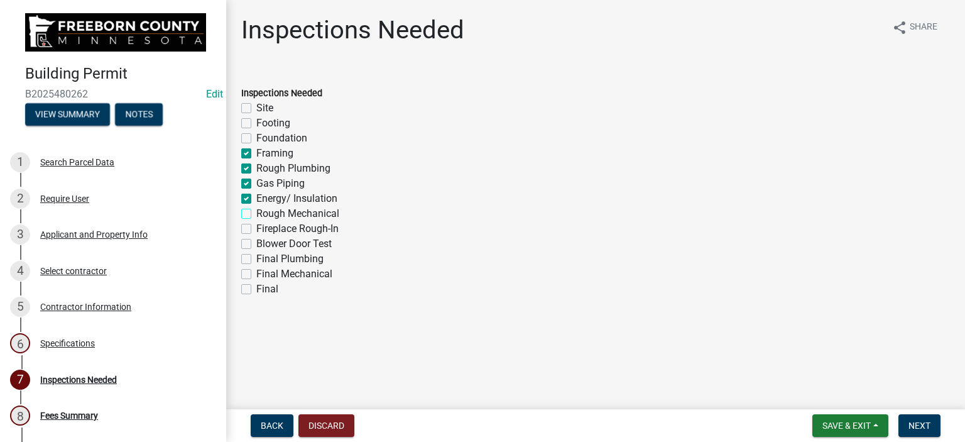
click at [256, 214] on input "Rough Mechanical" at bounding box center [260, 210] width 8 height 8
checkbox input "true"
checkbox input "false"
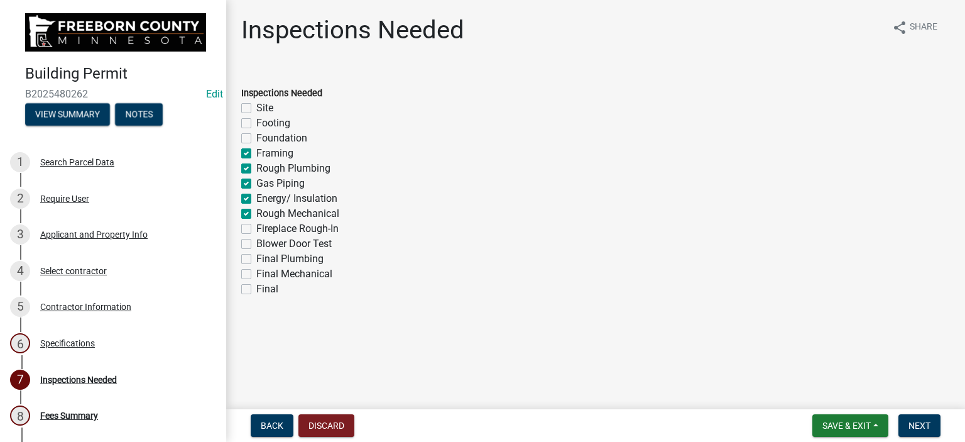
checkbox input "true"
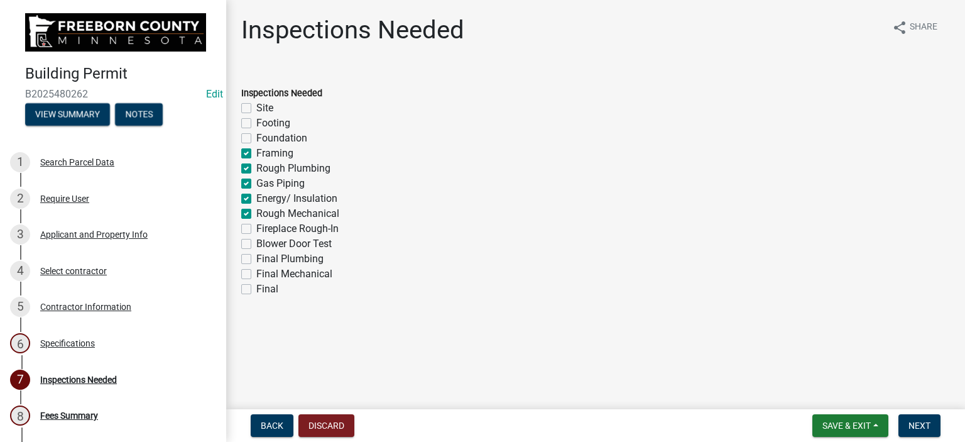
checkbox input "false"
click at [256, 286] on label "Final" at bounding box center [267, 289] width 22 height 15
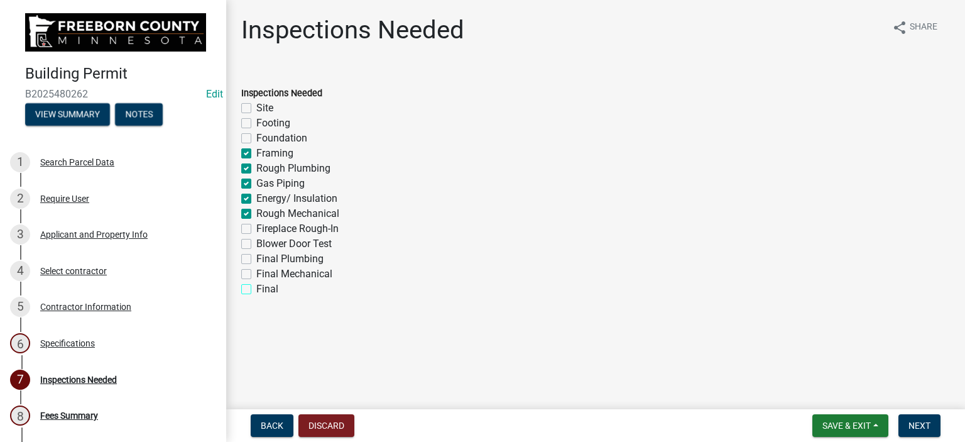
click at [256, 286] on input "Final" at bounding box center [260, 286] width 8 height 8
checkbox input "true"
checkbox input "false"
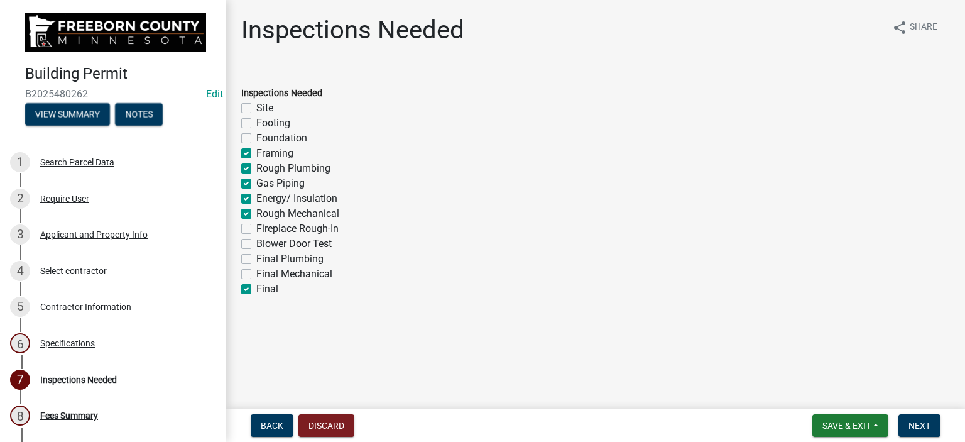
checkbox input "true"
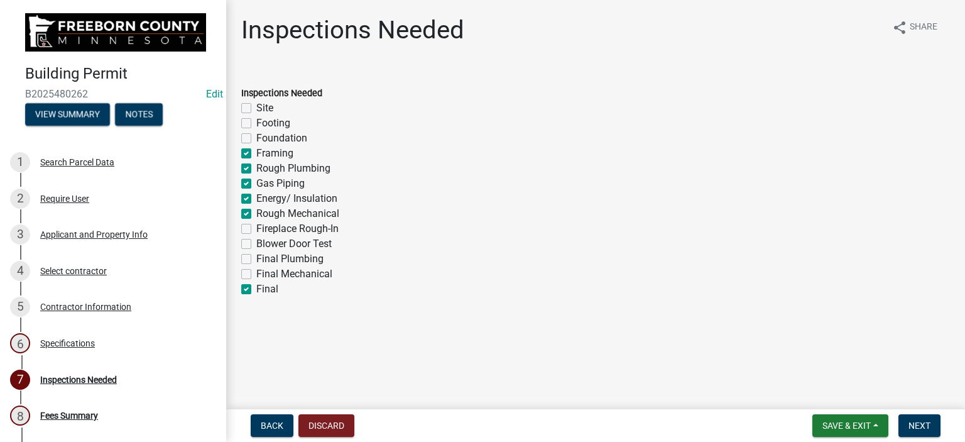
checkbox input "false"
checkbox input "true"
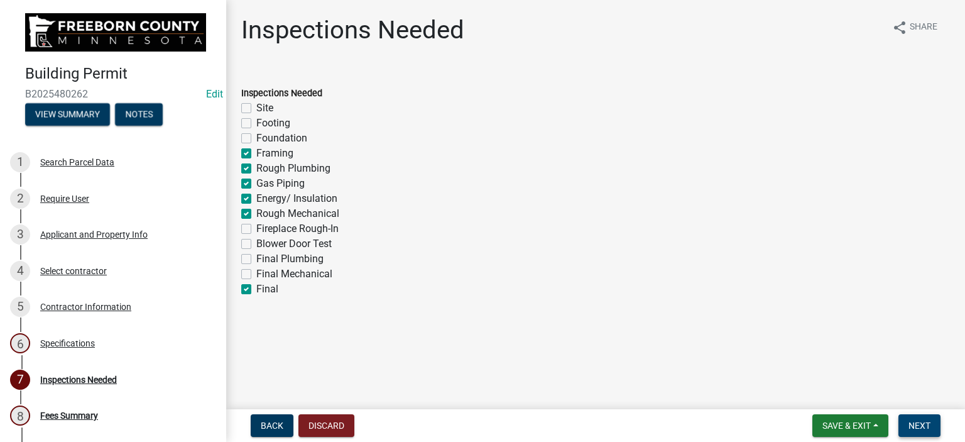
click at [921, 419] on button "Next" at bounding box center [920, 425] width 42 height 23
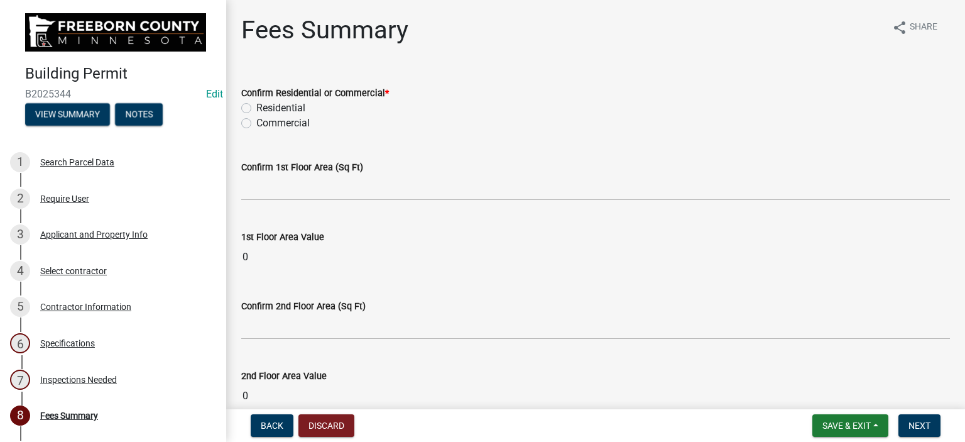
click at [256, 105] on label "Residential" at bounding box center [280, 108] width 49 height 15
click at [256, 105] on input "Residential" at bounding box center [260, 105] width 8 height 8
radio input "true"
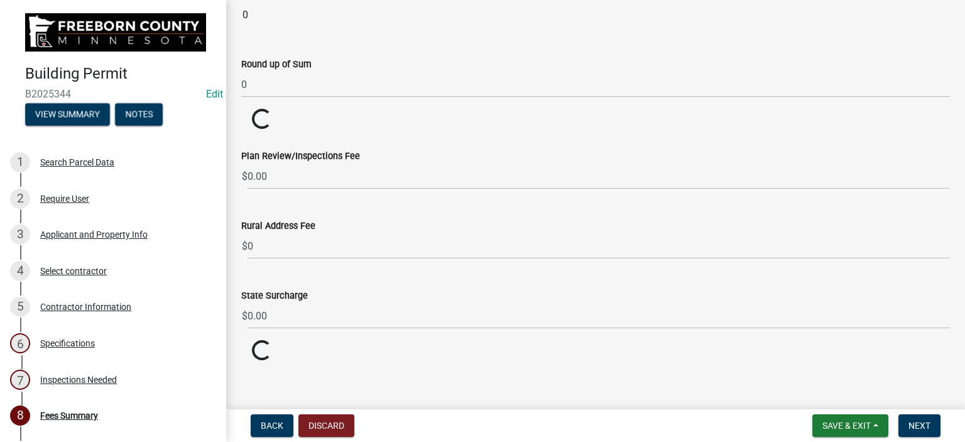
scroll to position [1564, 0]
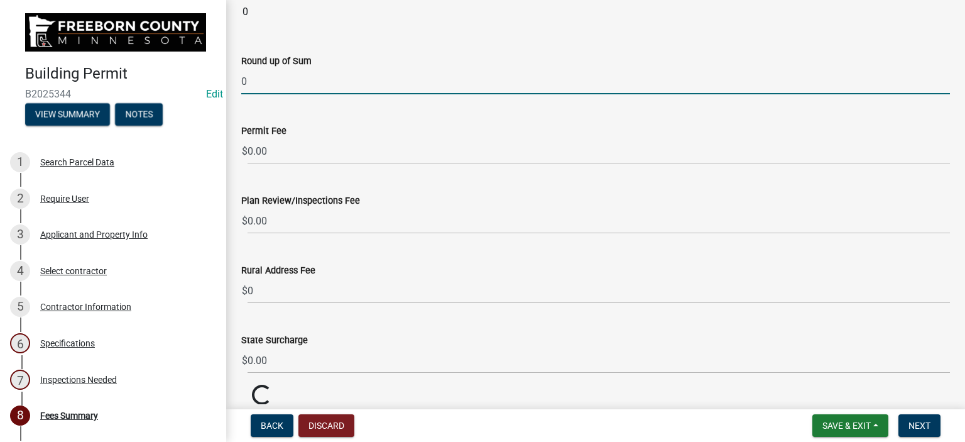
click at [258, 74] on input "0" at bounding box center [595, 82] width 709 height 26
type input "28000.00"
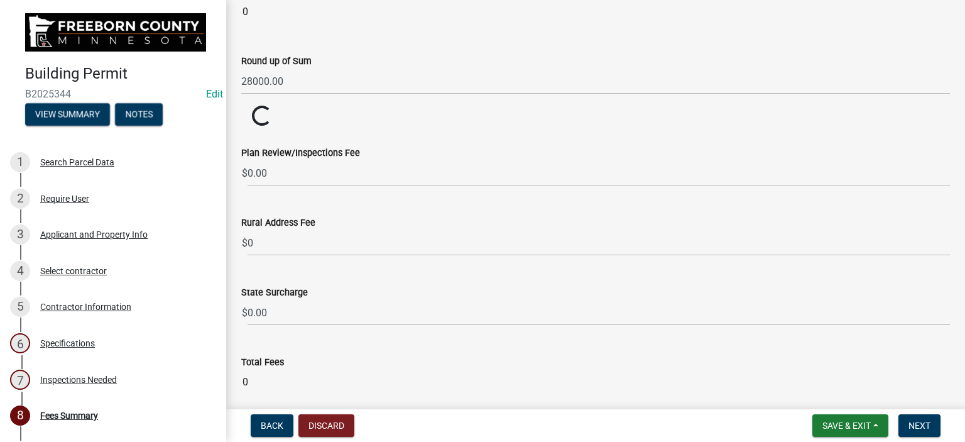
click at [354, 112] on wm-data-entity-input "Permit Fee $ Loading... Loading..." at bounding box center [595, 117] width 709 height 22
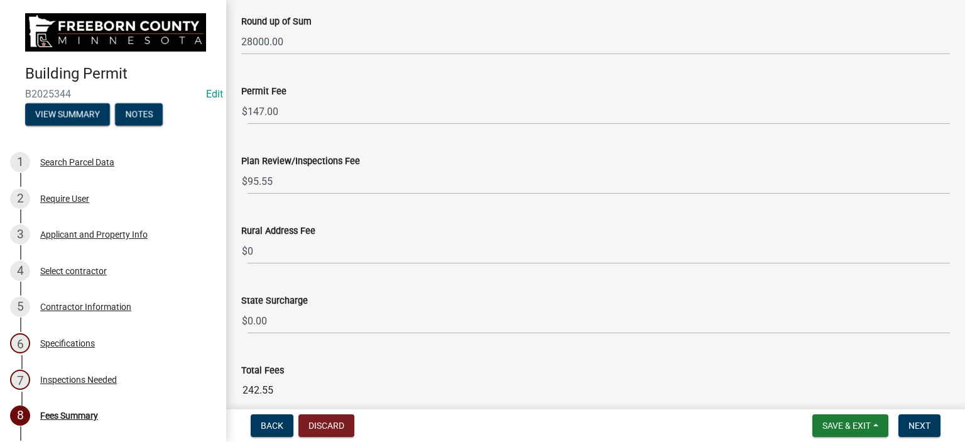
scroll to position [1596, 0]
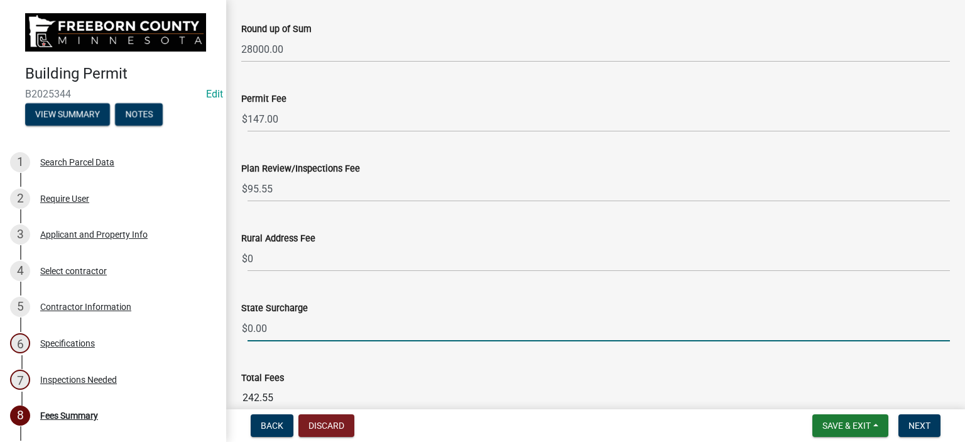
click at [275, 322] on input "0.00" at bounding box center [599, 328] width 703 height 26
type input "0"
type input "14.00"
click at [376, 296] on div "State Surcharge $ 14.00" at bounding box center [595, 312] width 709 height 58
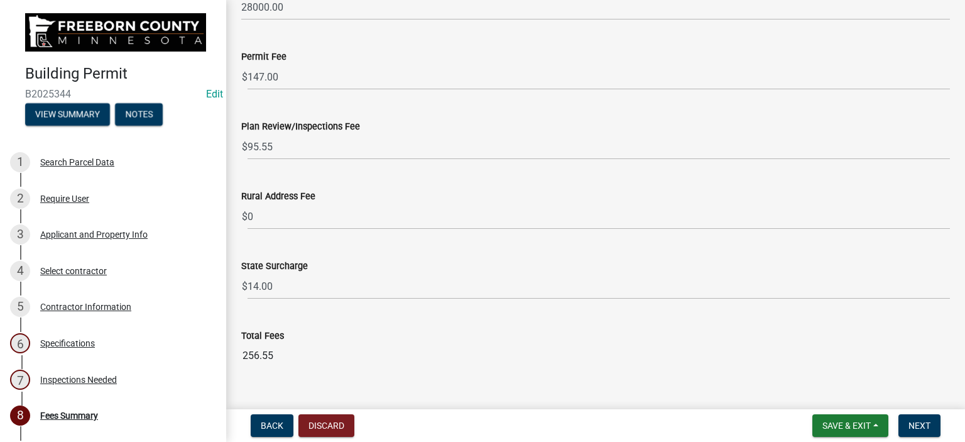
scroll to position [1659, 0]
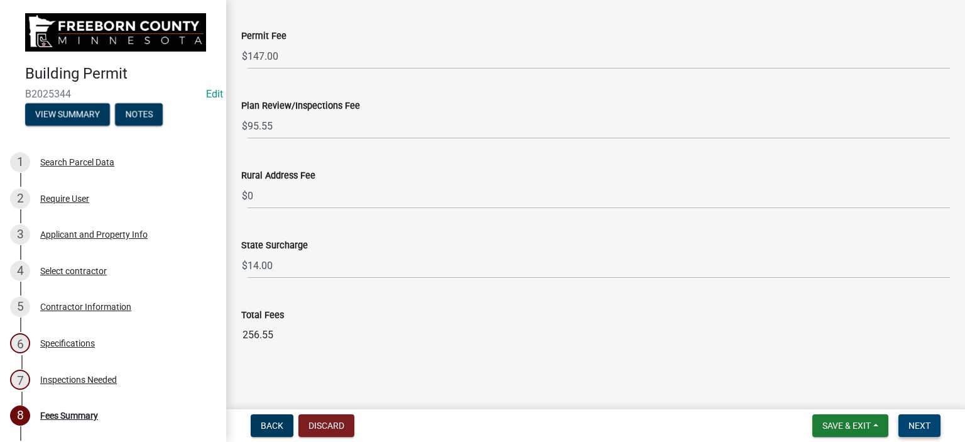
click at [928, 424] on span "Next" at bounding box center [920, 425] width 22 height 10
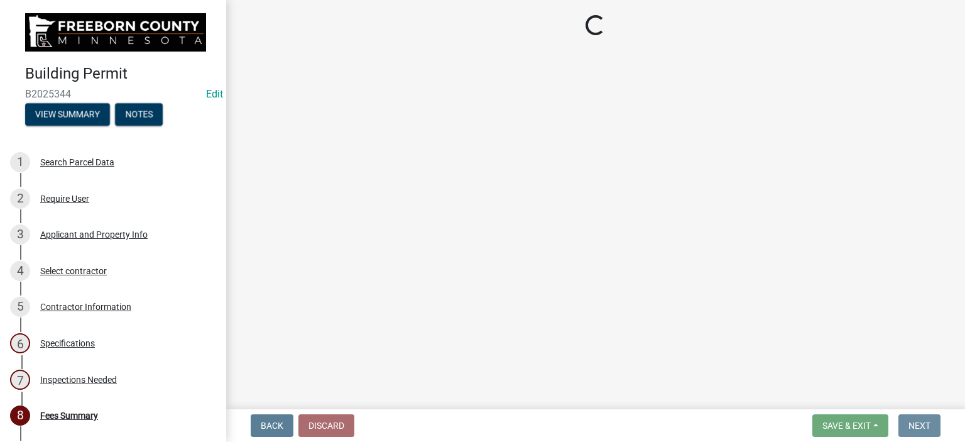
scroll to position [0, 0]
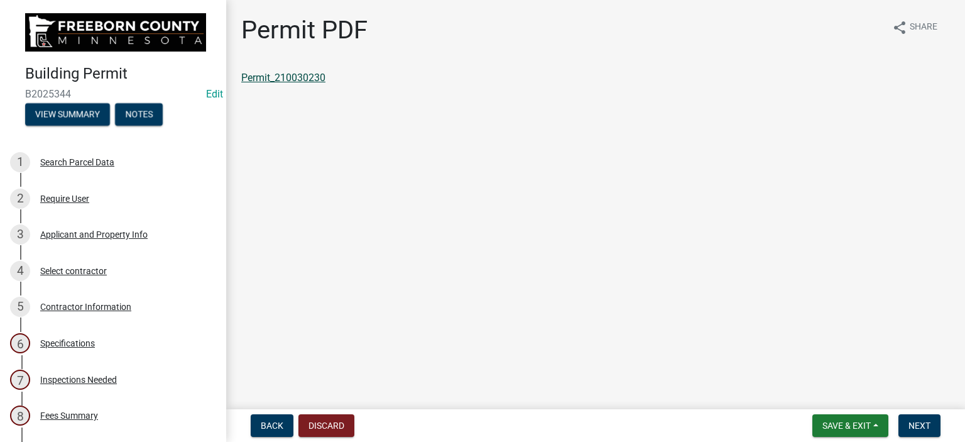
click at [305, 75] on link "Permit_210030230" at bounding box center [283, 78] width 84 height 12
click at [291, 74] on link "Permit_210030230" at bounding box center [283, 78] width 84 height 12
